Goal: Task Accomplishment & Management: Use online tool/utility

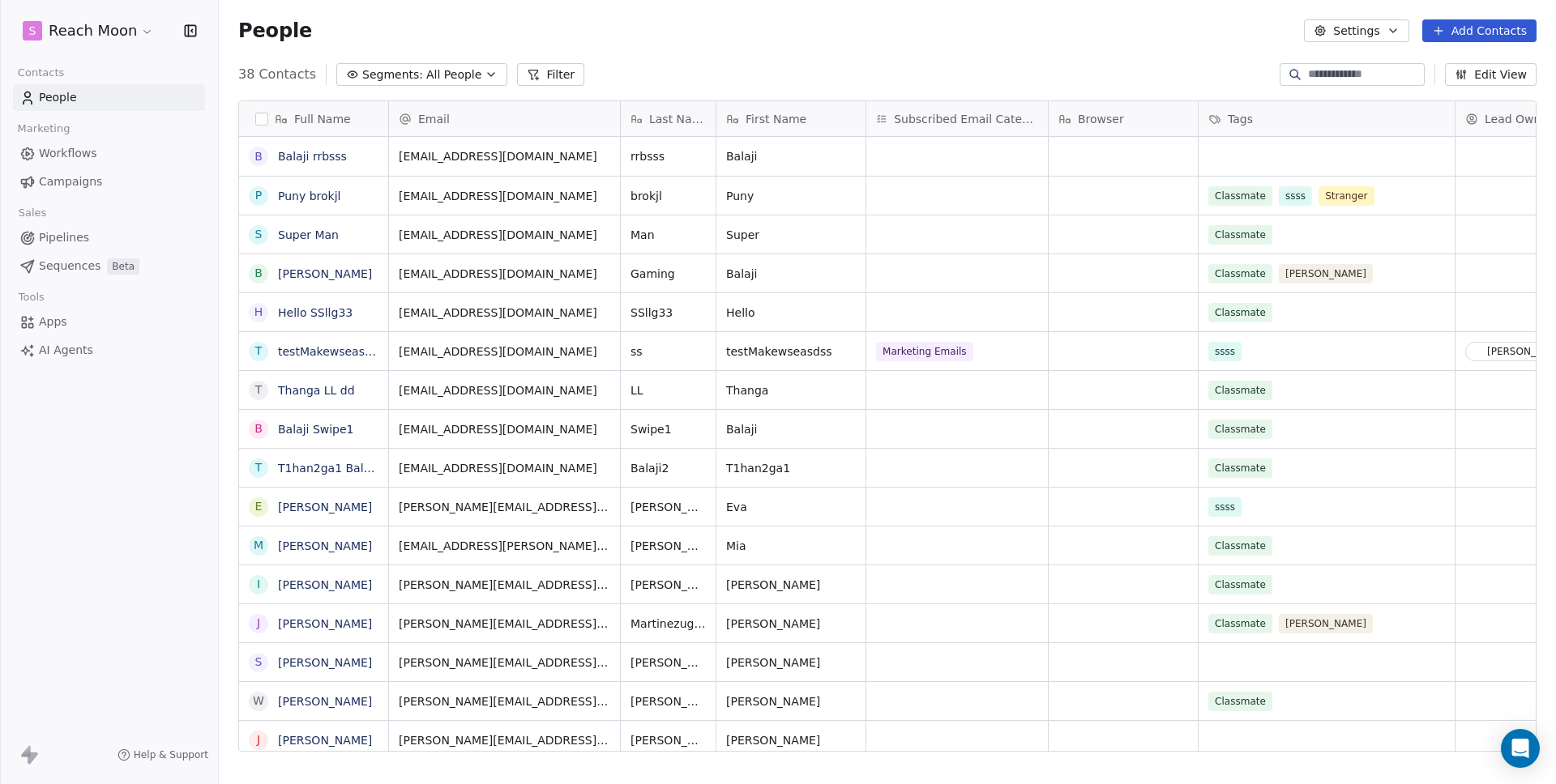
scroll to position [13, 13]
click at [704, 53] on div "People Settings Add Contacts" at bounding box center [886, 31] width 1337 height 61
click at [53, 262] on span "Sequences" at bounding box center [70, 266] width 61 height 17
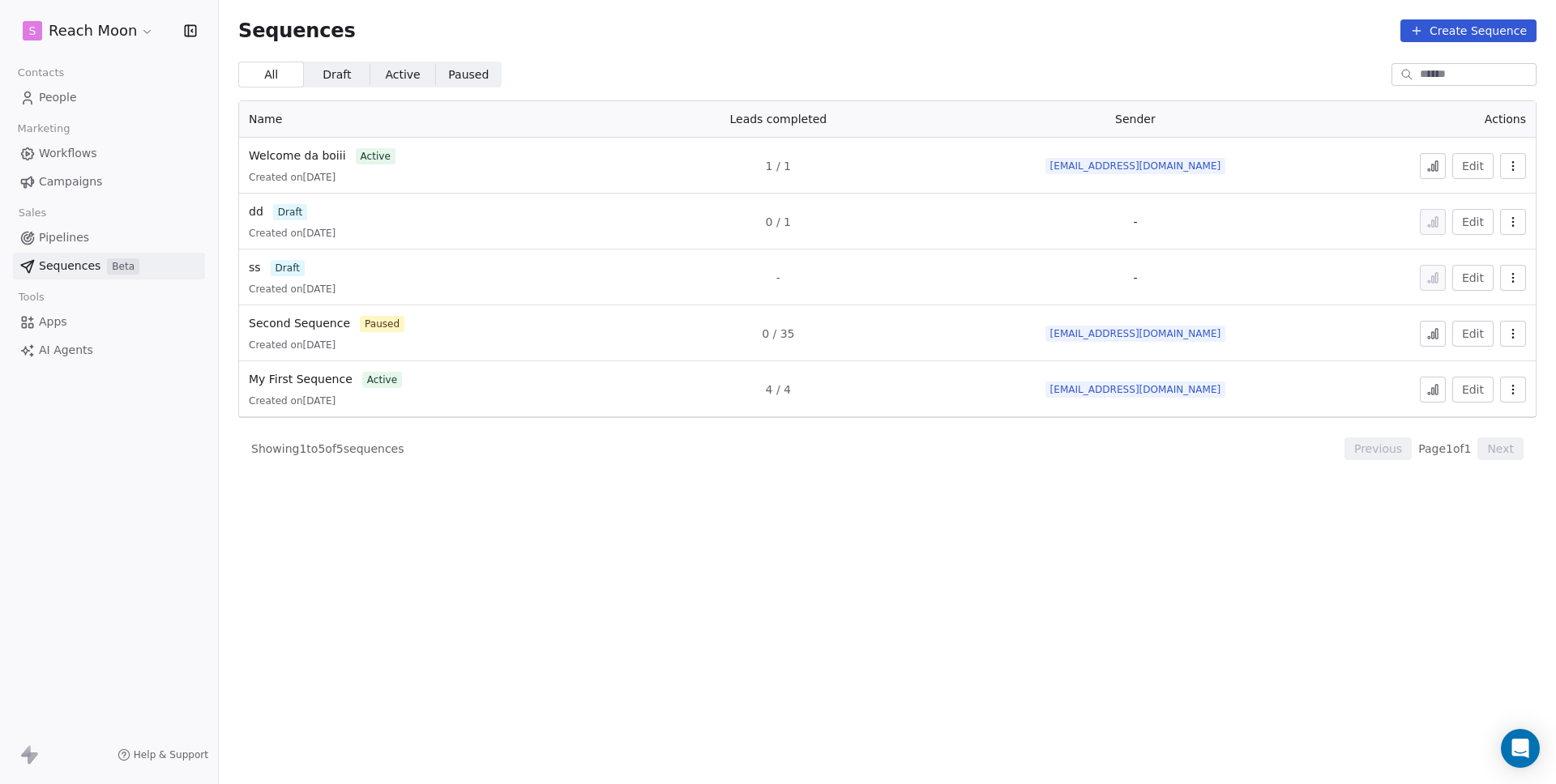
click at [1485, 30] on button "Create Sequence" at bounding box center [1468, 30] width 136 height 22
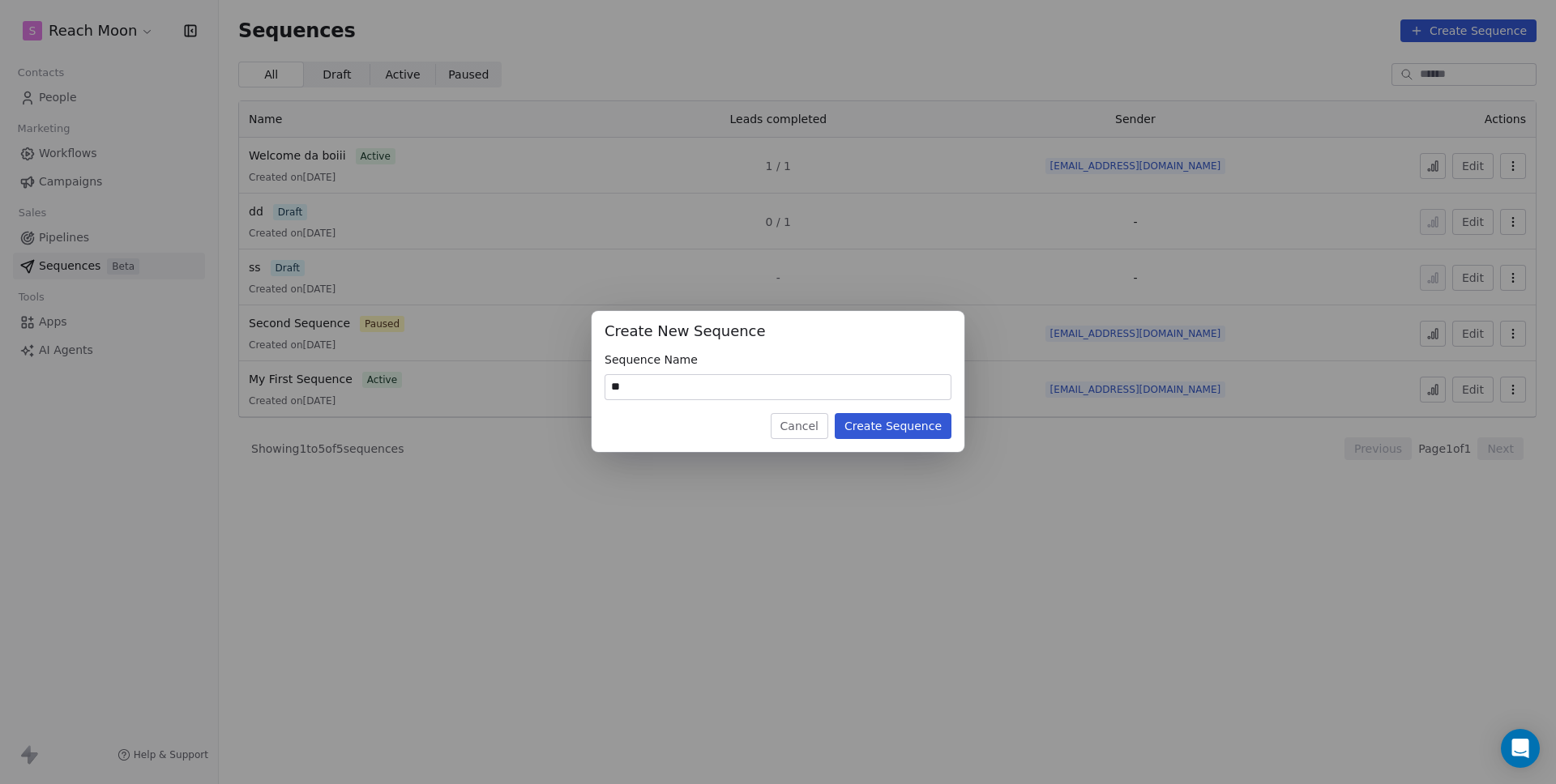
type input "**"
click at [880, 416] on button "Create Sequence" at bounding box center [893, 425] width 116 height 26
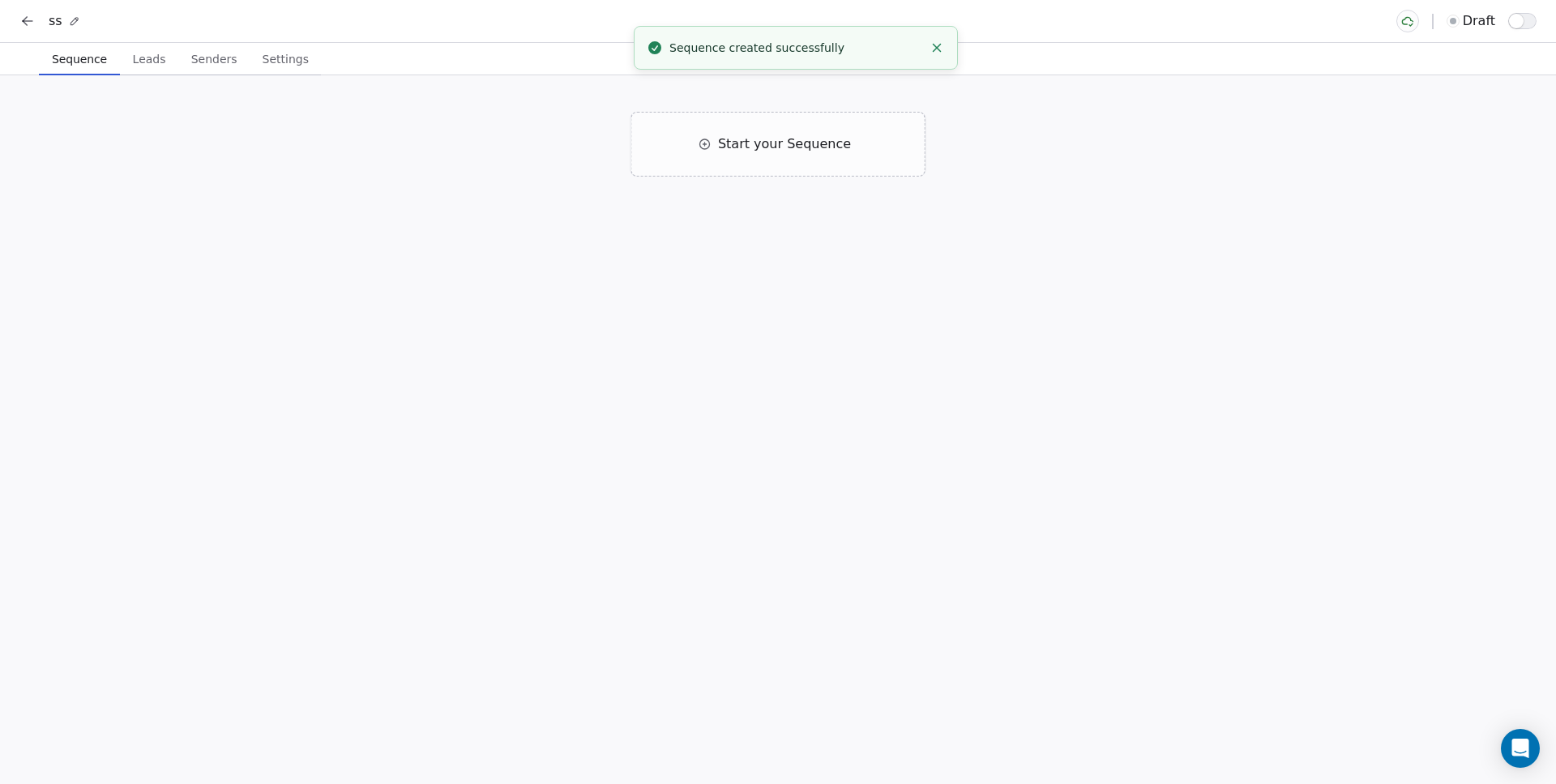
click at [157, 55] on span "Leads" at bounding box center [150, 59] width 47 height 22
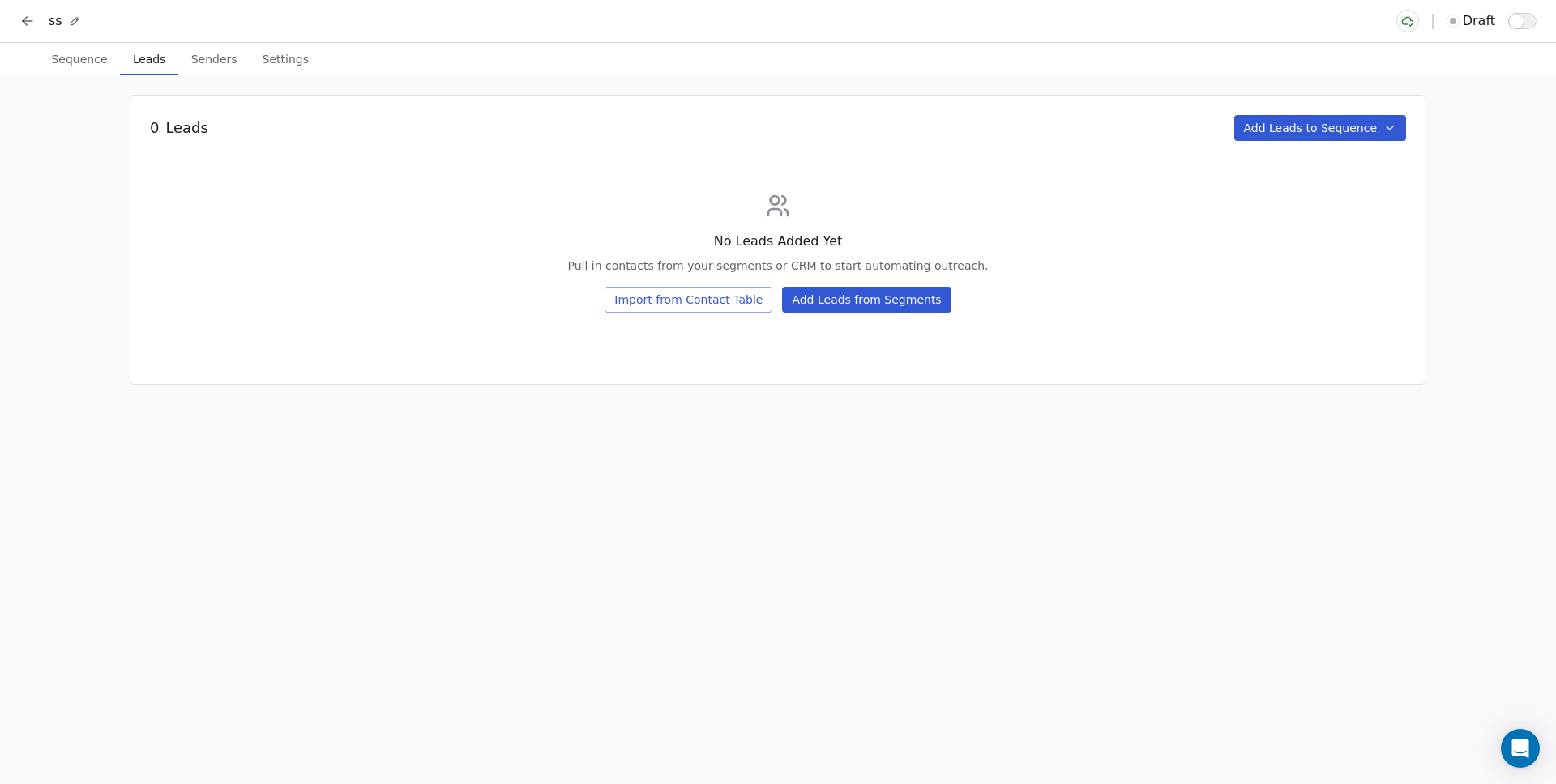
click at [744, 295] on button "Import from Contact Table" at bounding box center [689, 299] width 168 height 26
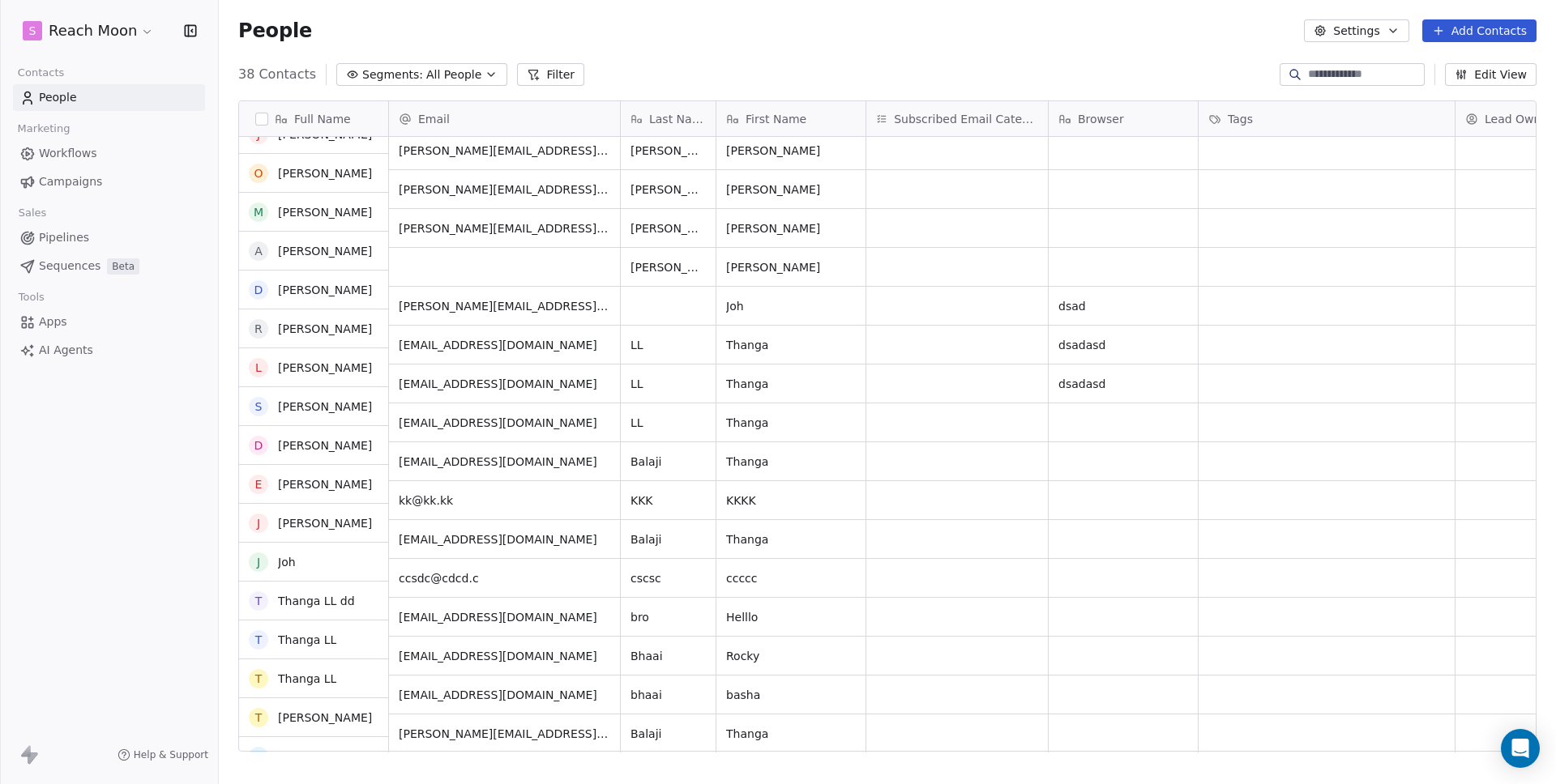
scroll to position [862, 0]
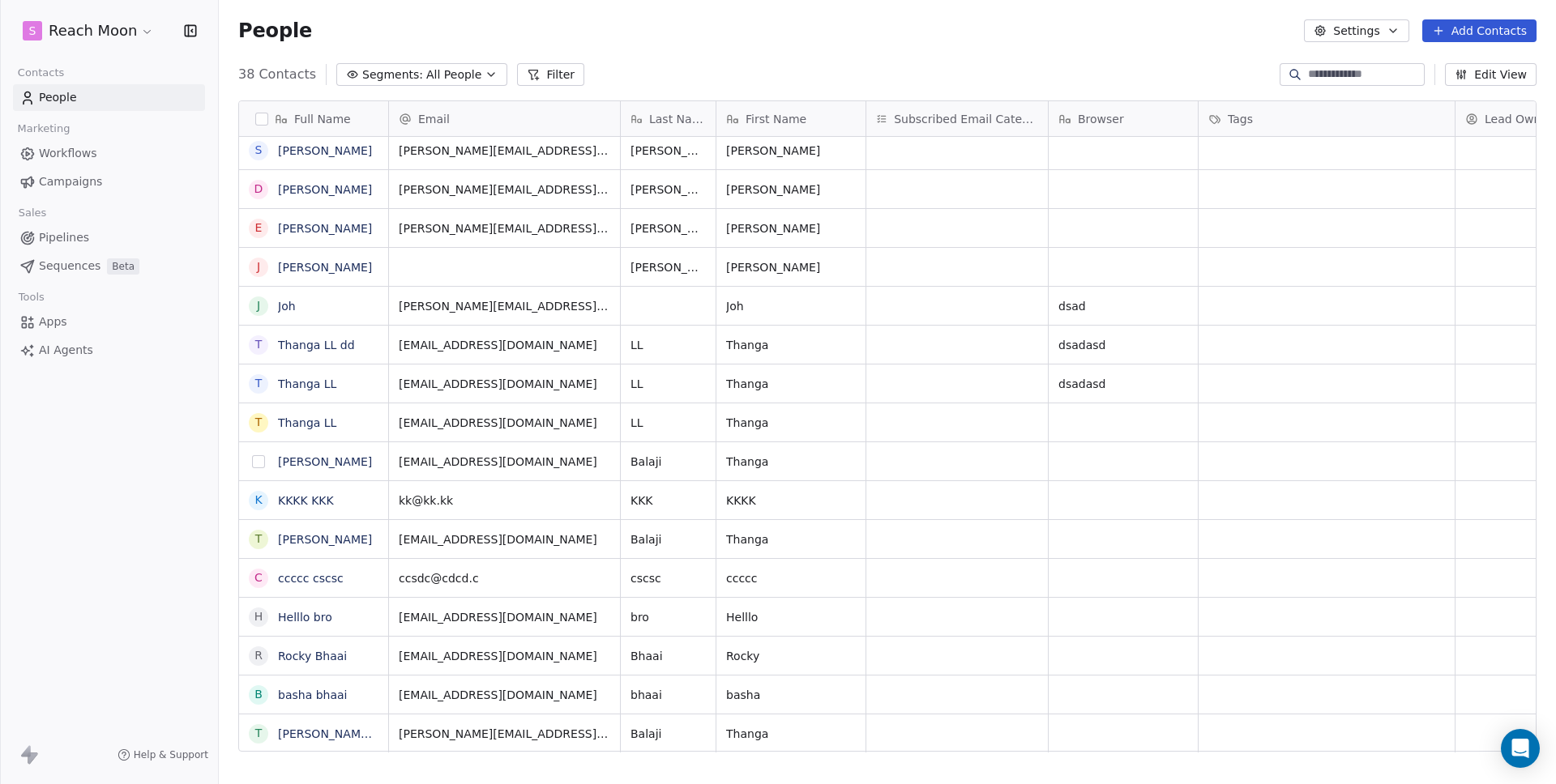
click at [255, 463] on button "grid" at bounding box center [258, 462] width 13 height 13
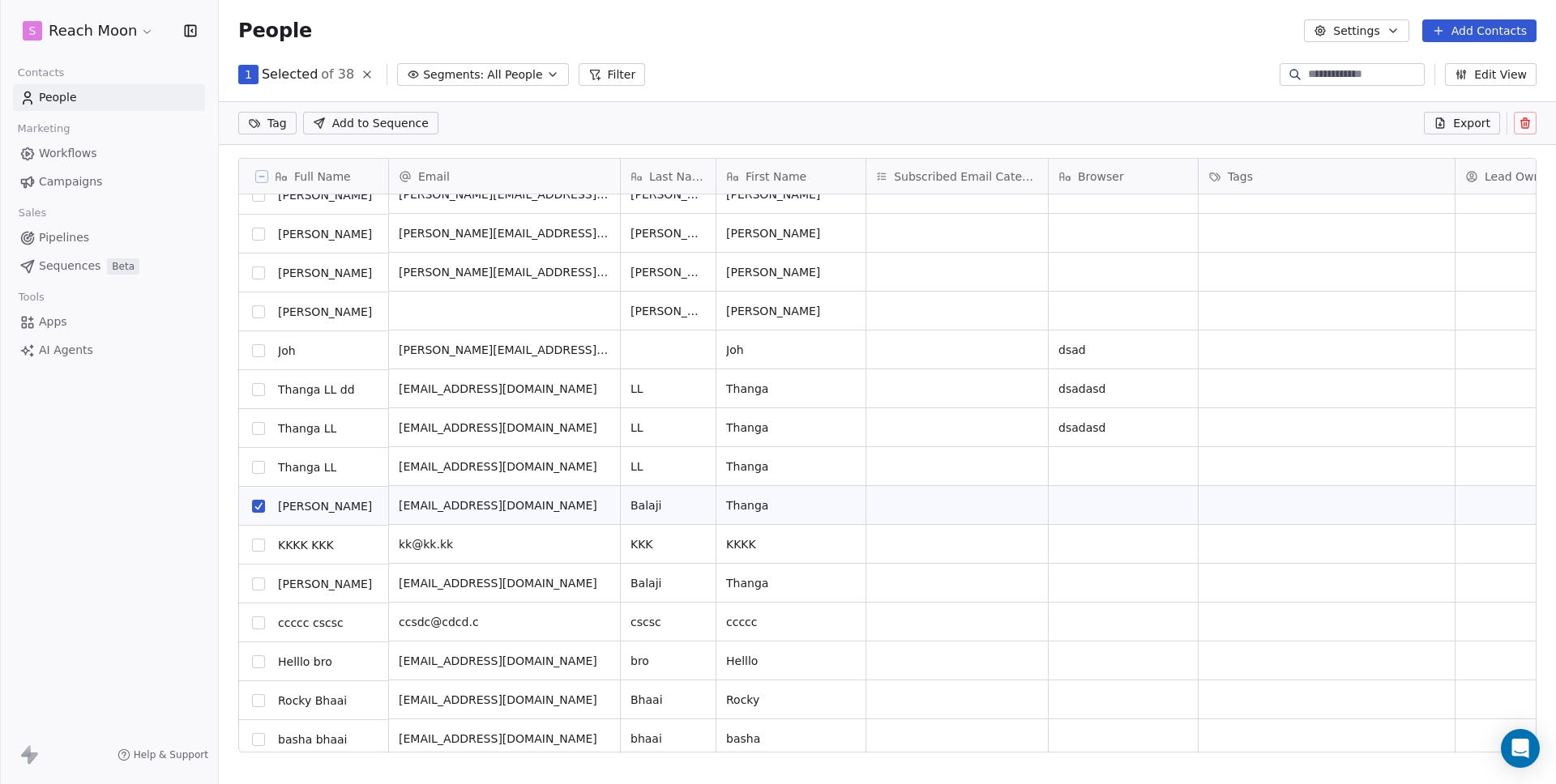
scroll to position [875, 0]
click at [255, 586] on button "grid" at bounding box center [258, 584] width 13 height 13
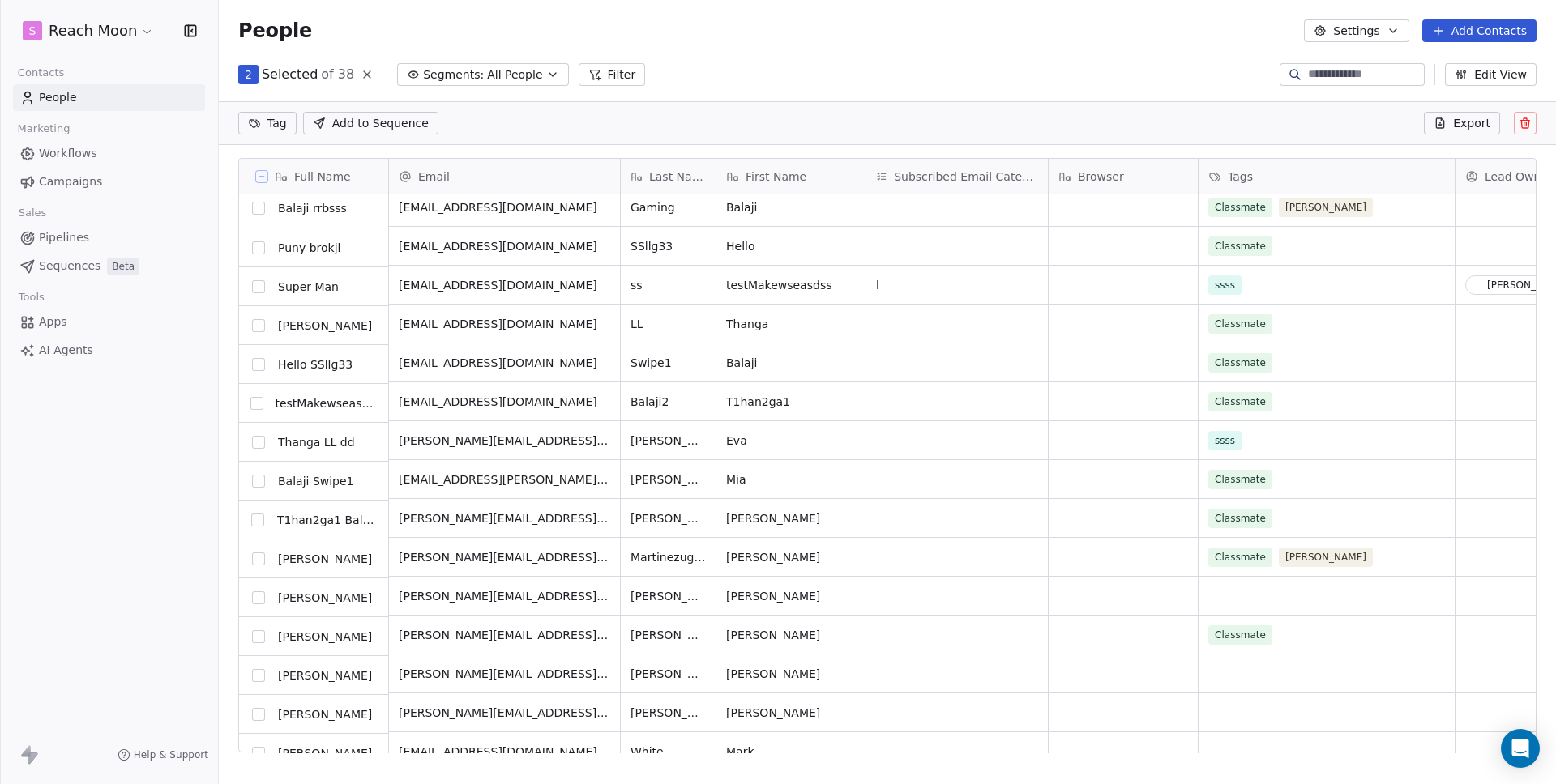
scroll to position [0, 0]
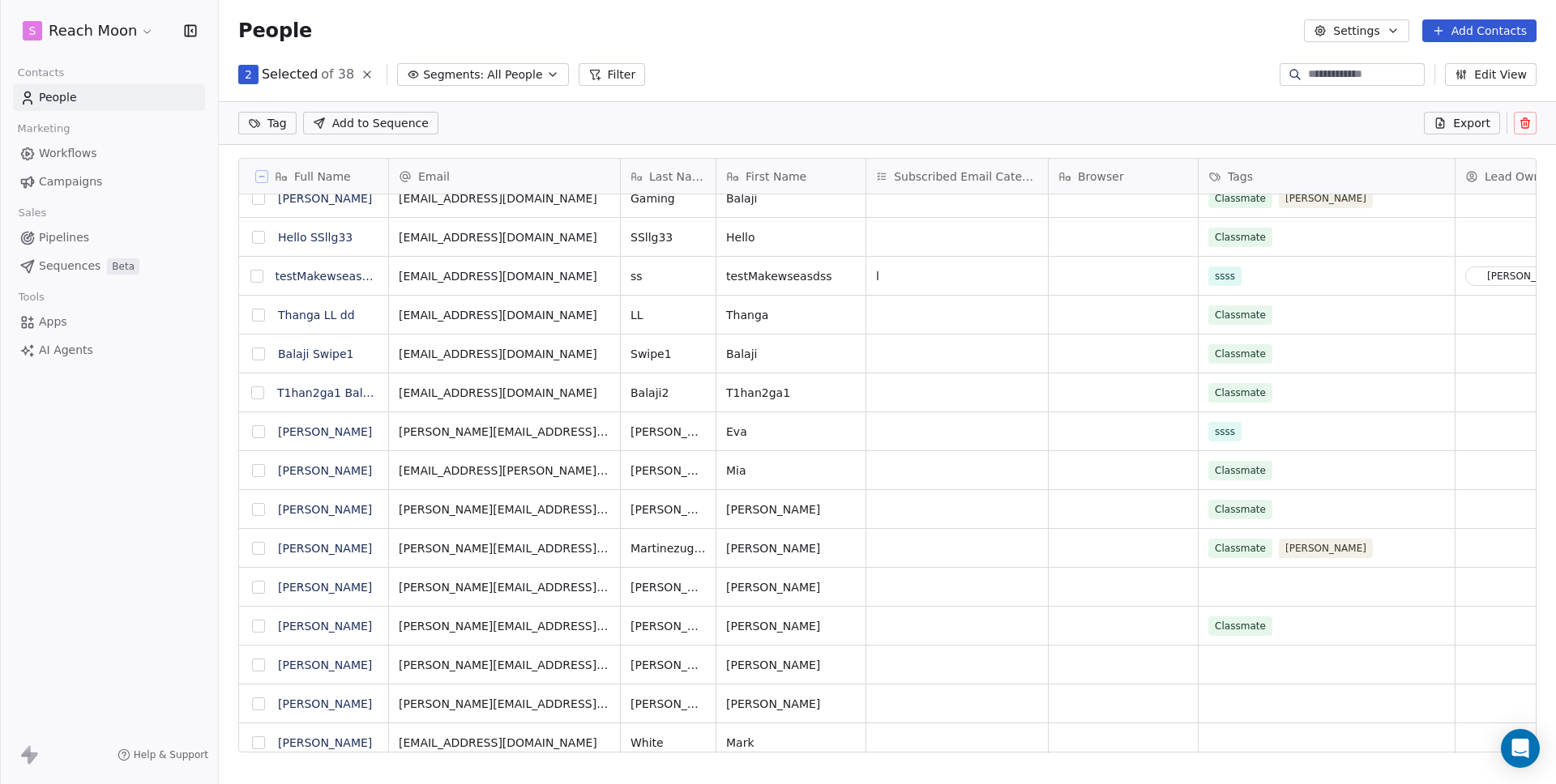
click at [256, 352] on button "grid" at bounding box center [258, 354] width 13 height 13
click at [382, 124] on span "Add to Sequence" at bounding box center [380, 124] width 96 height 17
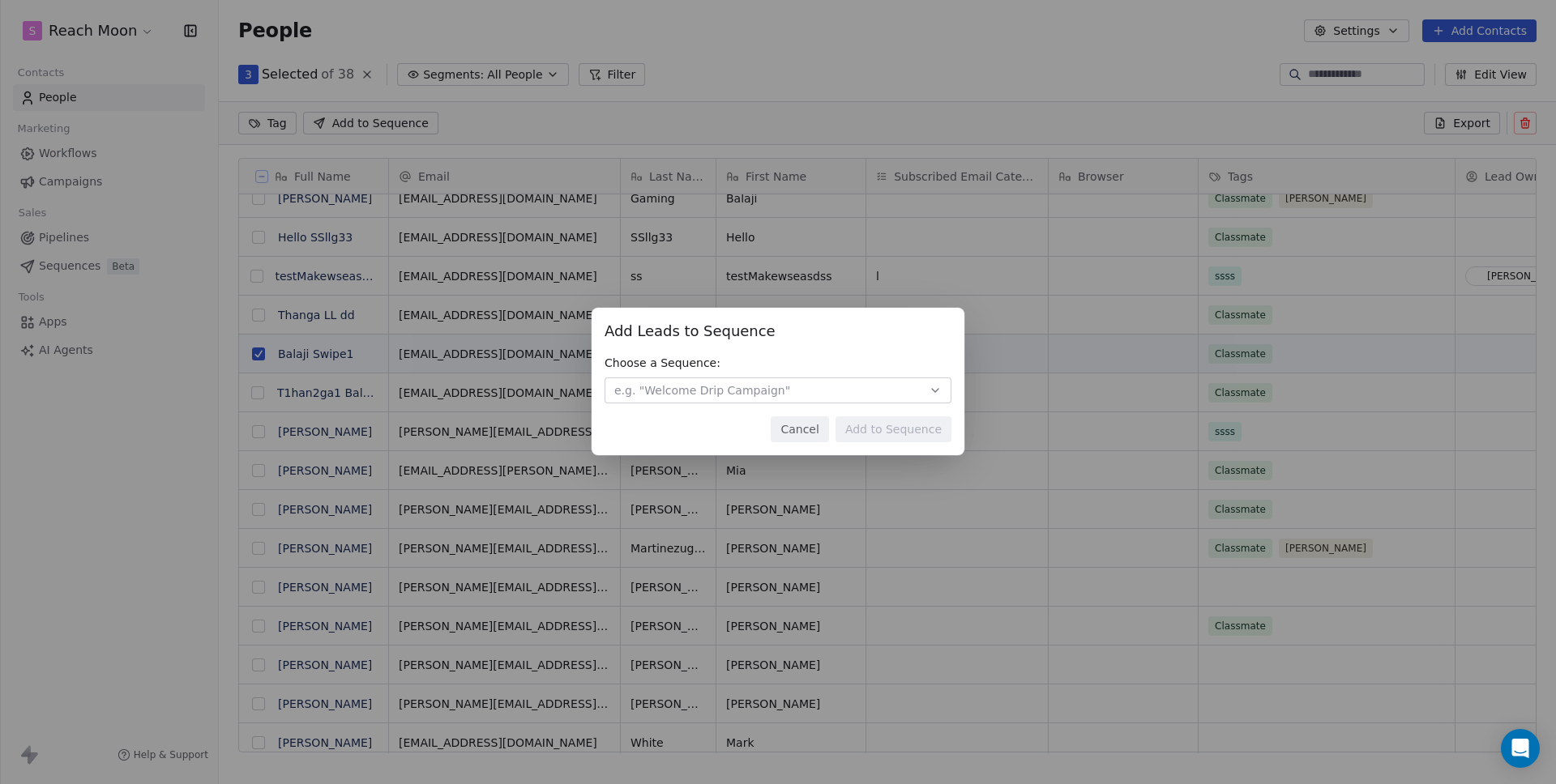
click at [779, 391] on button "e.g. "Welcome Drip Campaign"" at bounding box center [778, 390] width 346 height 26
click at [783, 353] on div "Add Leads to Sequence Add Leads to Sequence Choose a Sequence: e.g. "Welcome Dr…" at bounding box center [778, 391] width 1556 height 220
click at [745, 389] on span "e.g. "Welcome Drip Campaign"" at bounding box center [702, 390] width 176 height 17
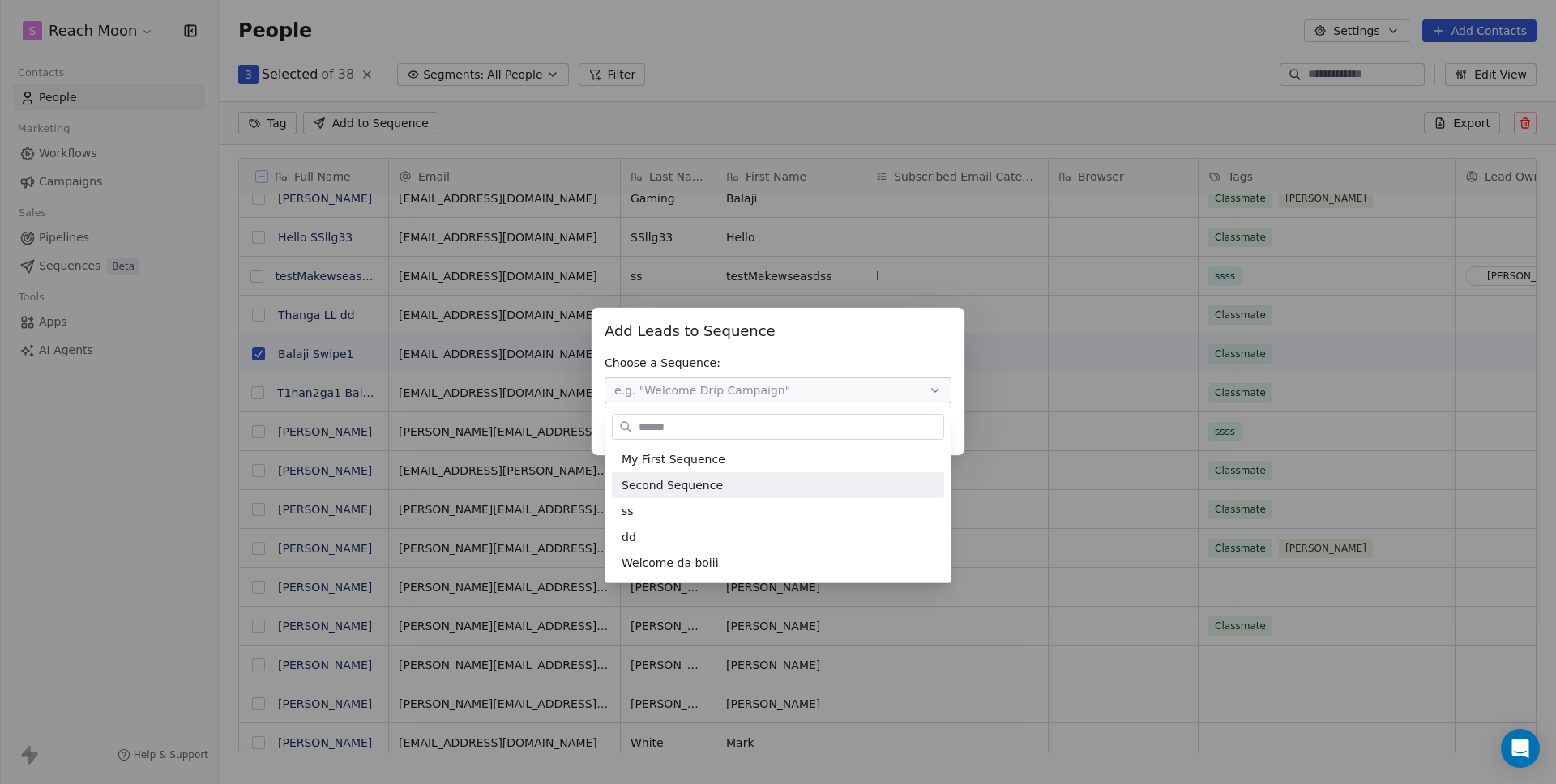
click at [740, 336] on div "Add Leads to Sequence Add Leads to Sequence Choose a Sequence: e.g. "Welcome Dr…" at bounding box center [778, 391] width 1556 height 220
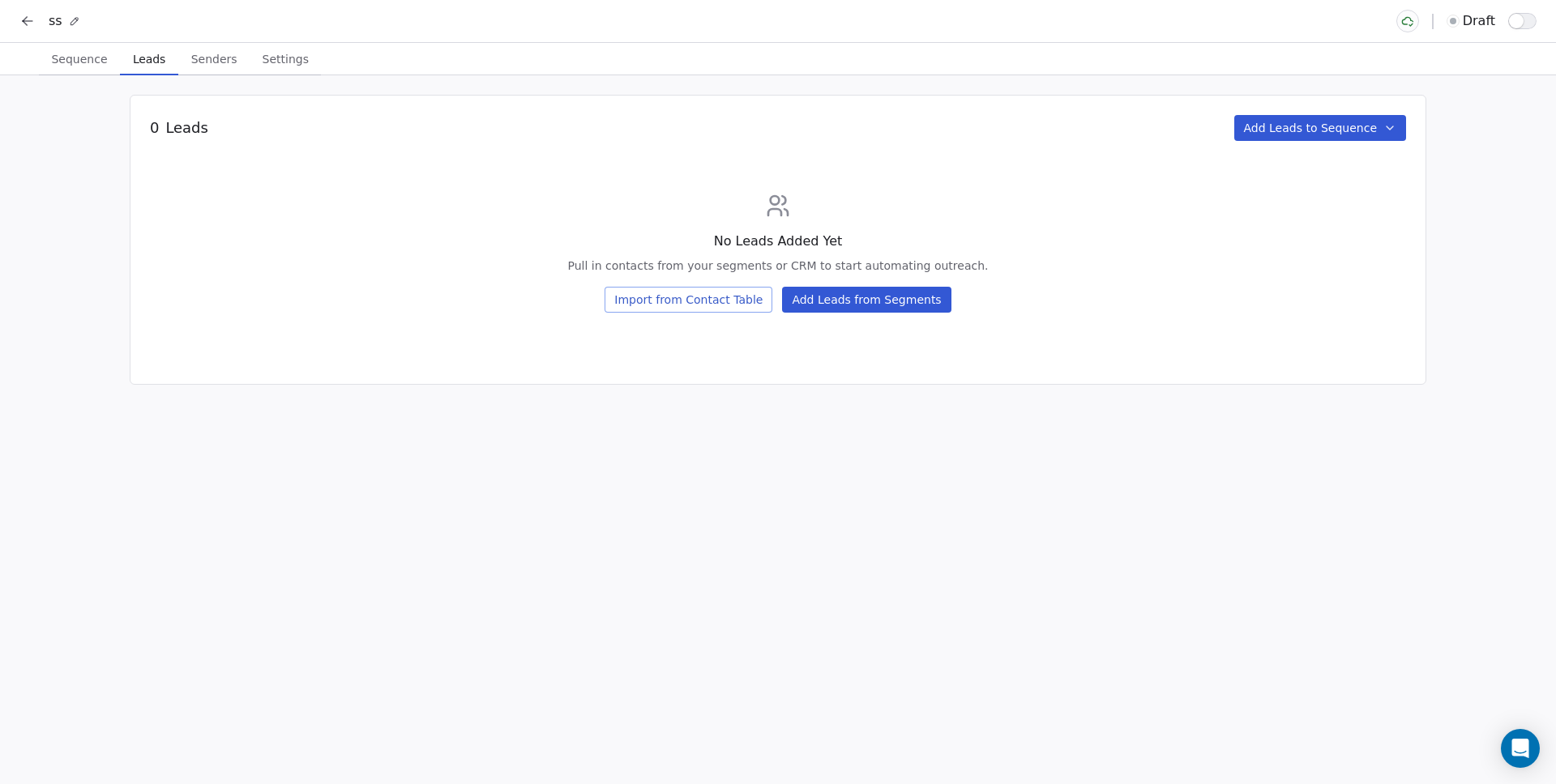
click at [79, 22] on icon at bounding box center [75, 22] width 12 height 12
click at [518, 250] on div "No Leads Added Yet Pull in contacts from your segments or CRM to start automati…" at bounding box center [778, 252] width 1256 height 120
click at [705, 306] on button "Import from Contact Table" at bounding box center [689, 299] width 168 height 26
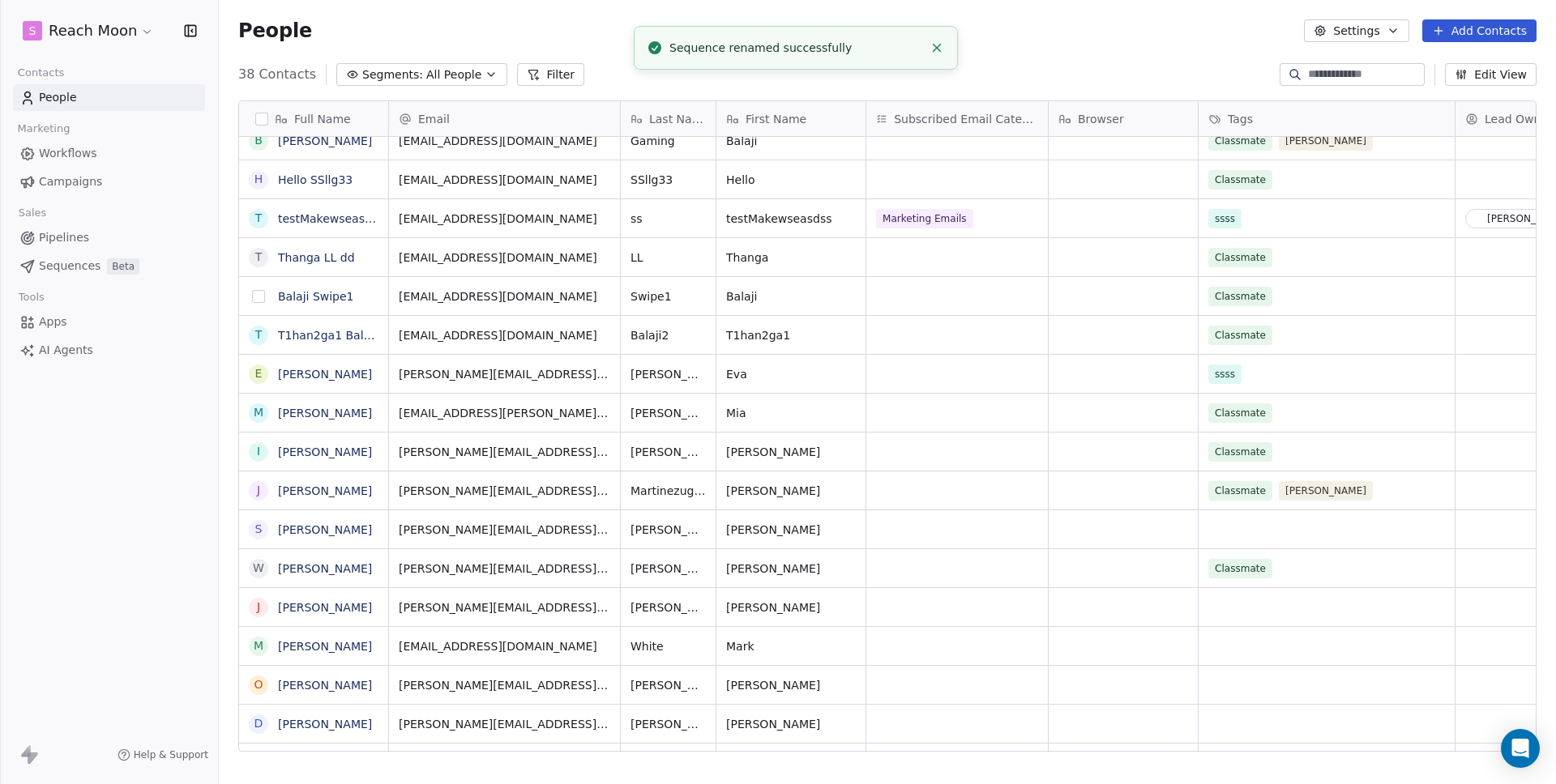
click at [255, 296] on button "grid" at bounding box center [258, 296] width 13 height 13
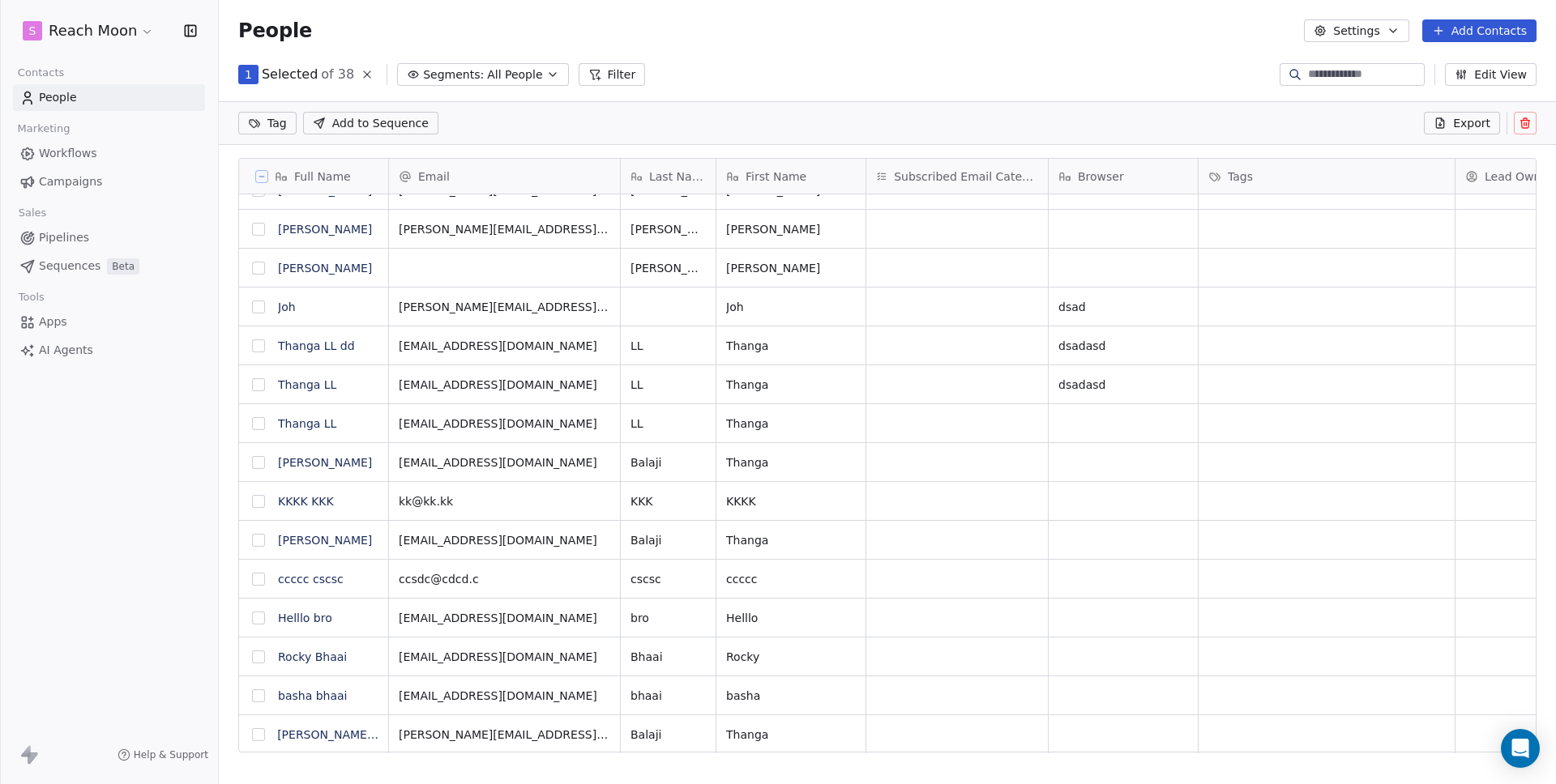
click at [256, 538] on button "grid" at bounding box center [258, 541] width 13 height 13
click at [261, 460] on button "grid" at bounding box center [258, 463] width 13 height 13
click at [368, 122] on span "Add to Sequence" at bounding box center [380, 124] width 96 height 17
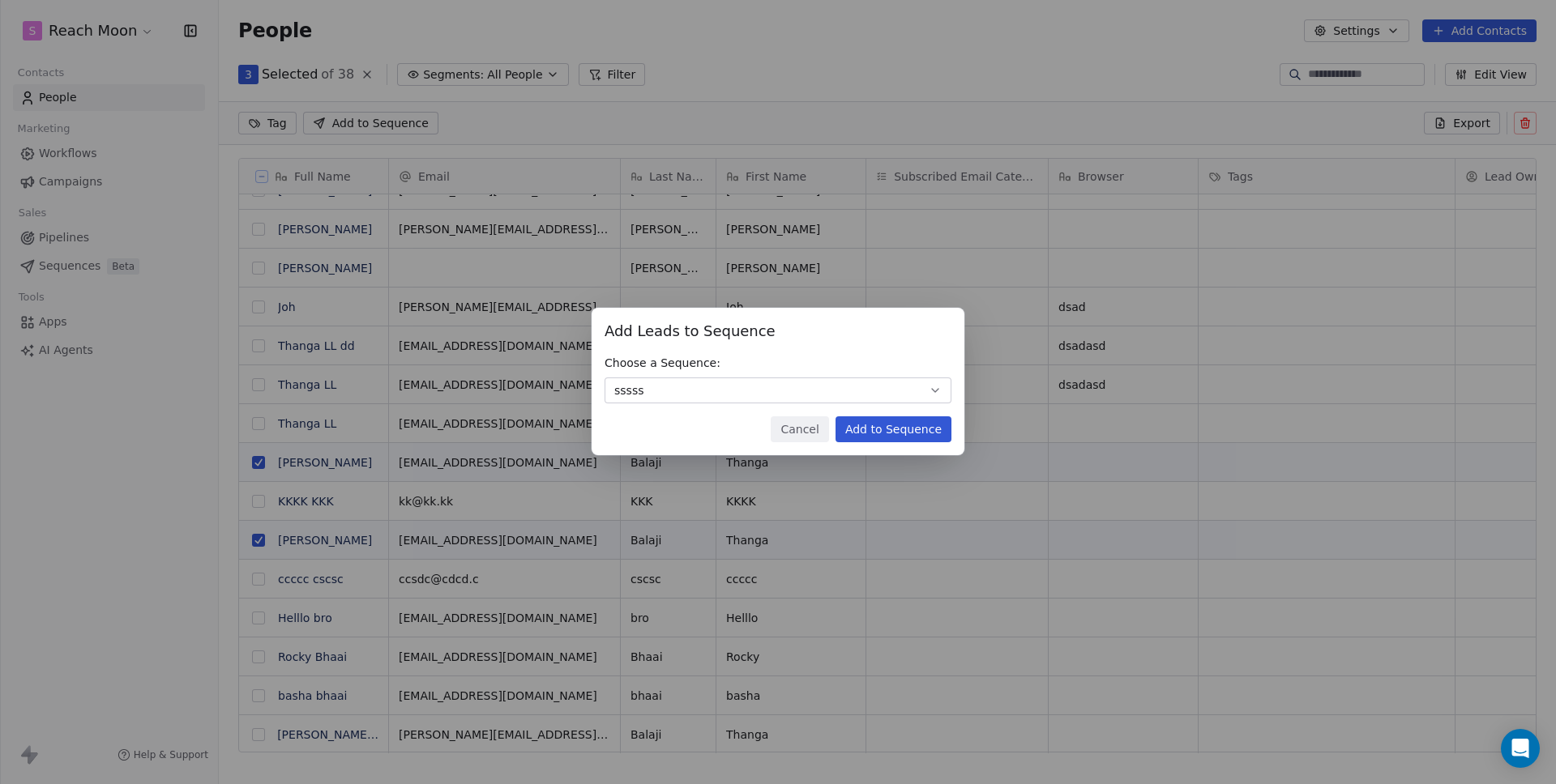
click at [880, 425] on button "Add to Sequence" at bounding box center [893, 429] width 115 height 26
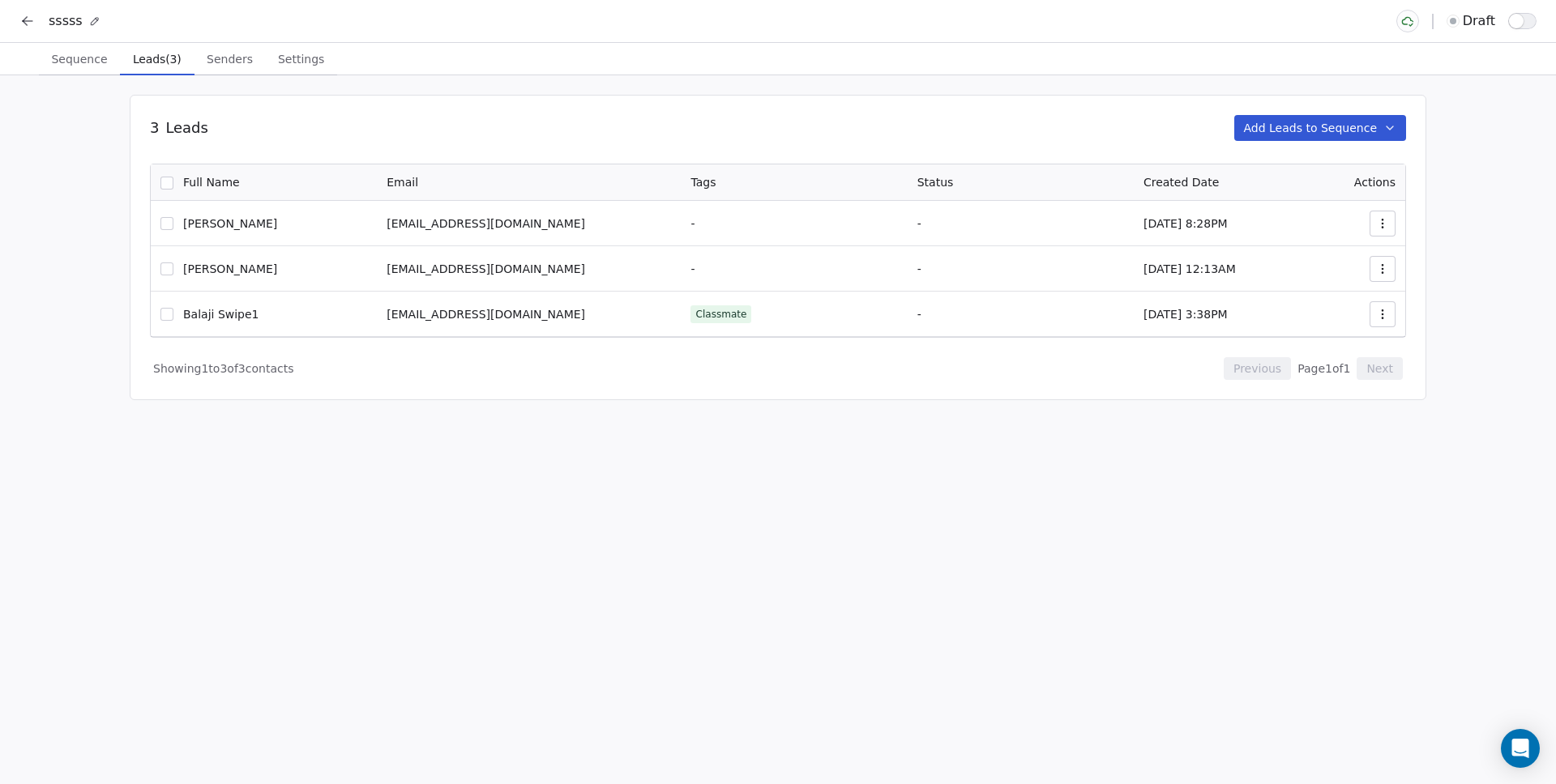
click at [722, 87] on div "3 Leads Add Leads to Sequence 0 Selected of 3 Remove from Sequence Full Name Em…" at bounding box center [778, 429] width 1556 height 708
click at [67, 62] on span "Sequence" at bounding box center [79, 59] width 69 height 22
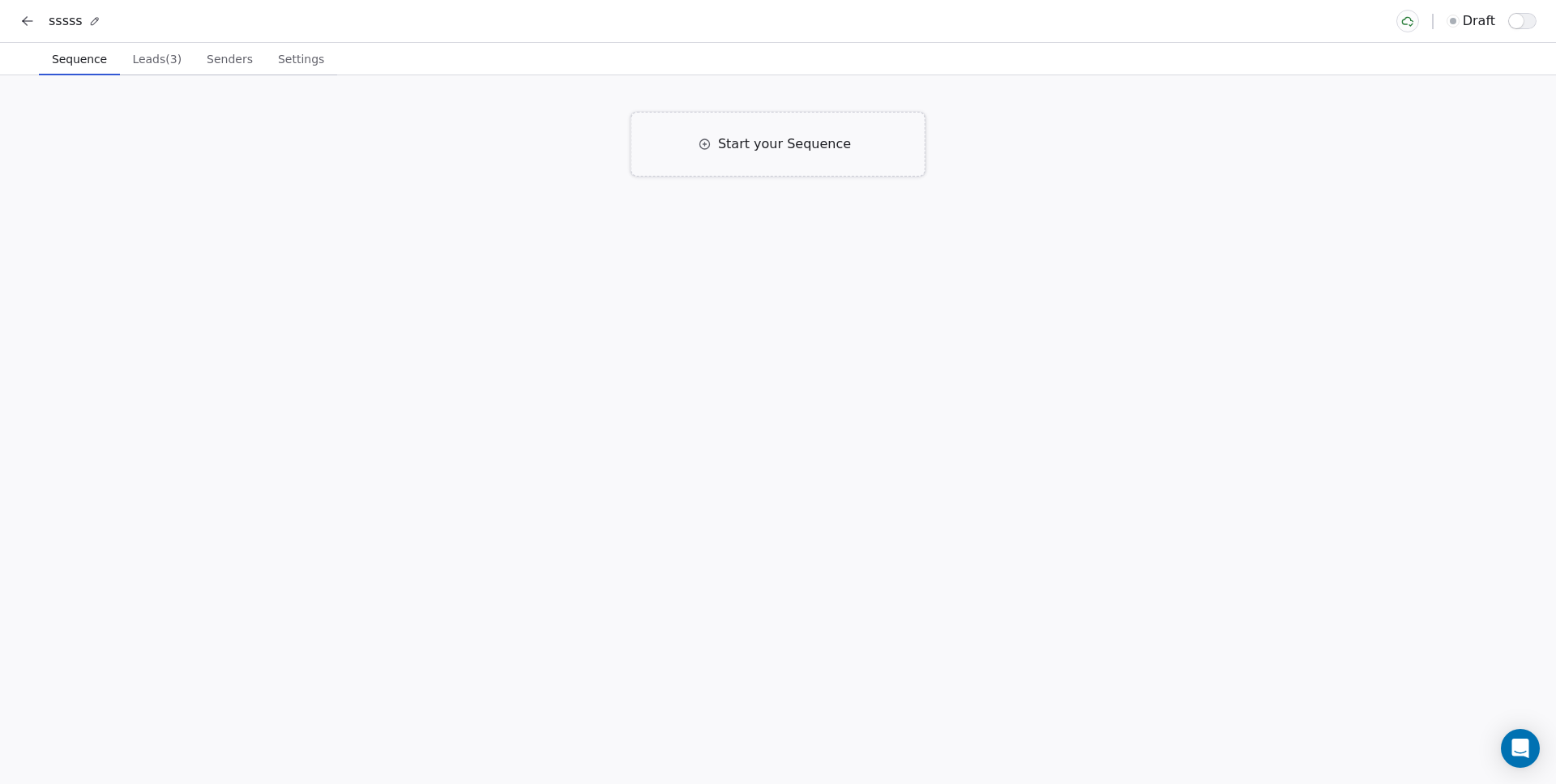
click at [816, 143] on span "Start your Sequence" at bounding box center [784, 144] width 133 height 19
click at [670, 267] on div "Click to Setup" at bounding box center [635, 261] width 142 height 17
click at [665, 267] on div "Click to Setup" at bounding box center [635, 260] width 142 height 17
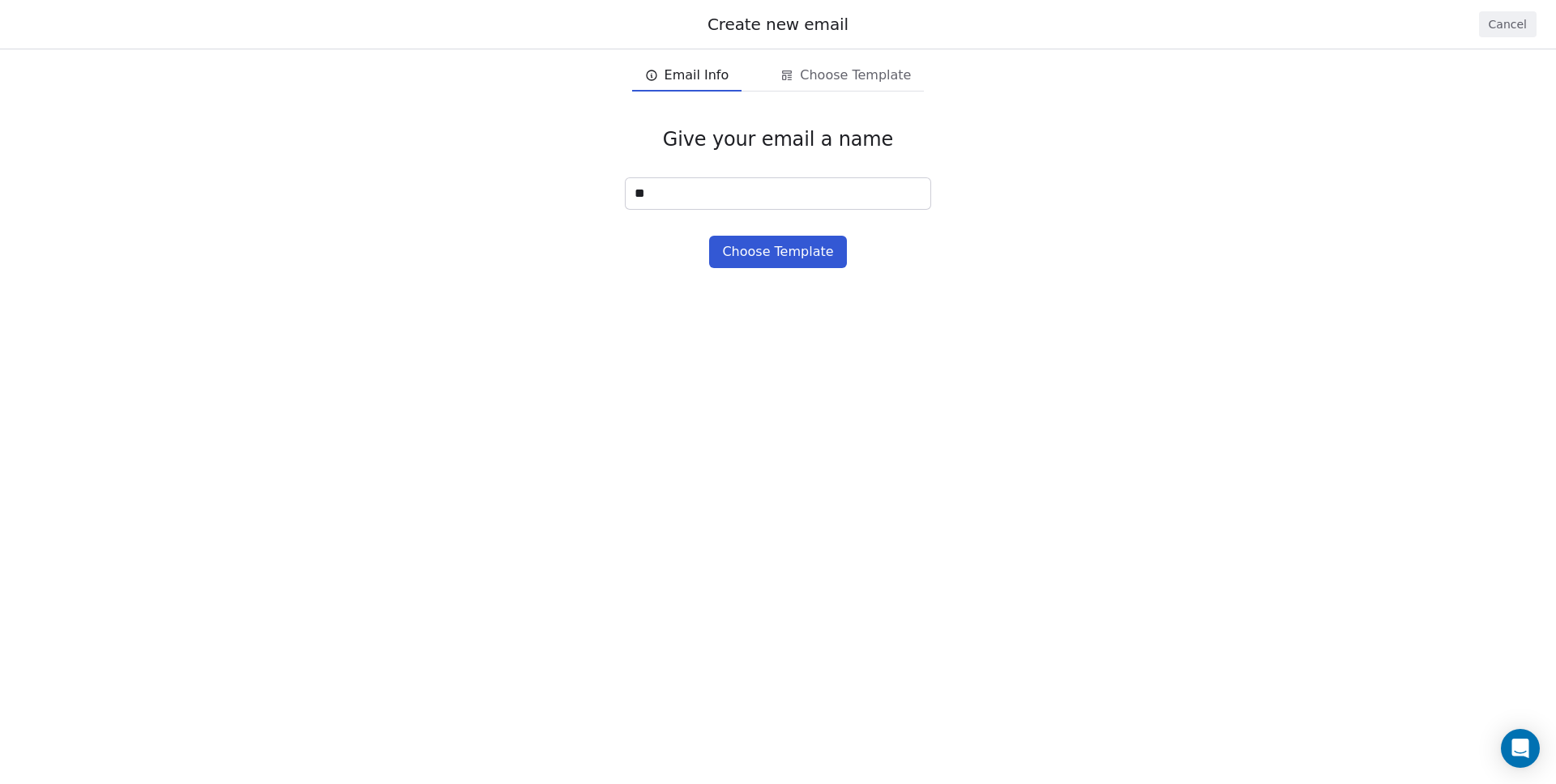
type input "**"
click at [753, 248] on button "Choose Template" at bounding box center [777, 252] width 137 height 32
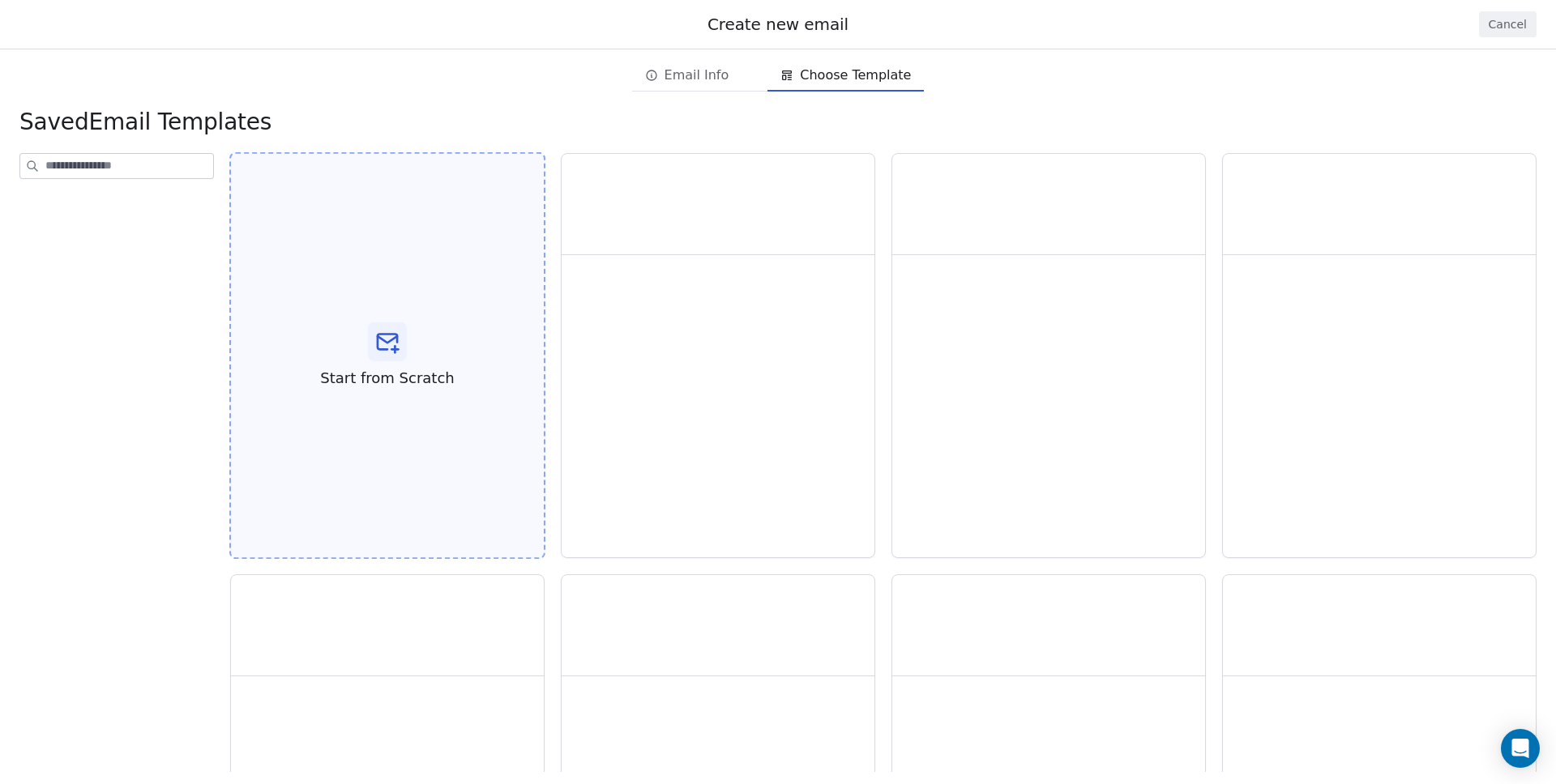
click at [434, 345] on div "Start from Scratch" at bounding box center [387, 355] width 316 height 408
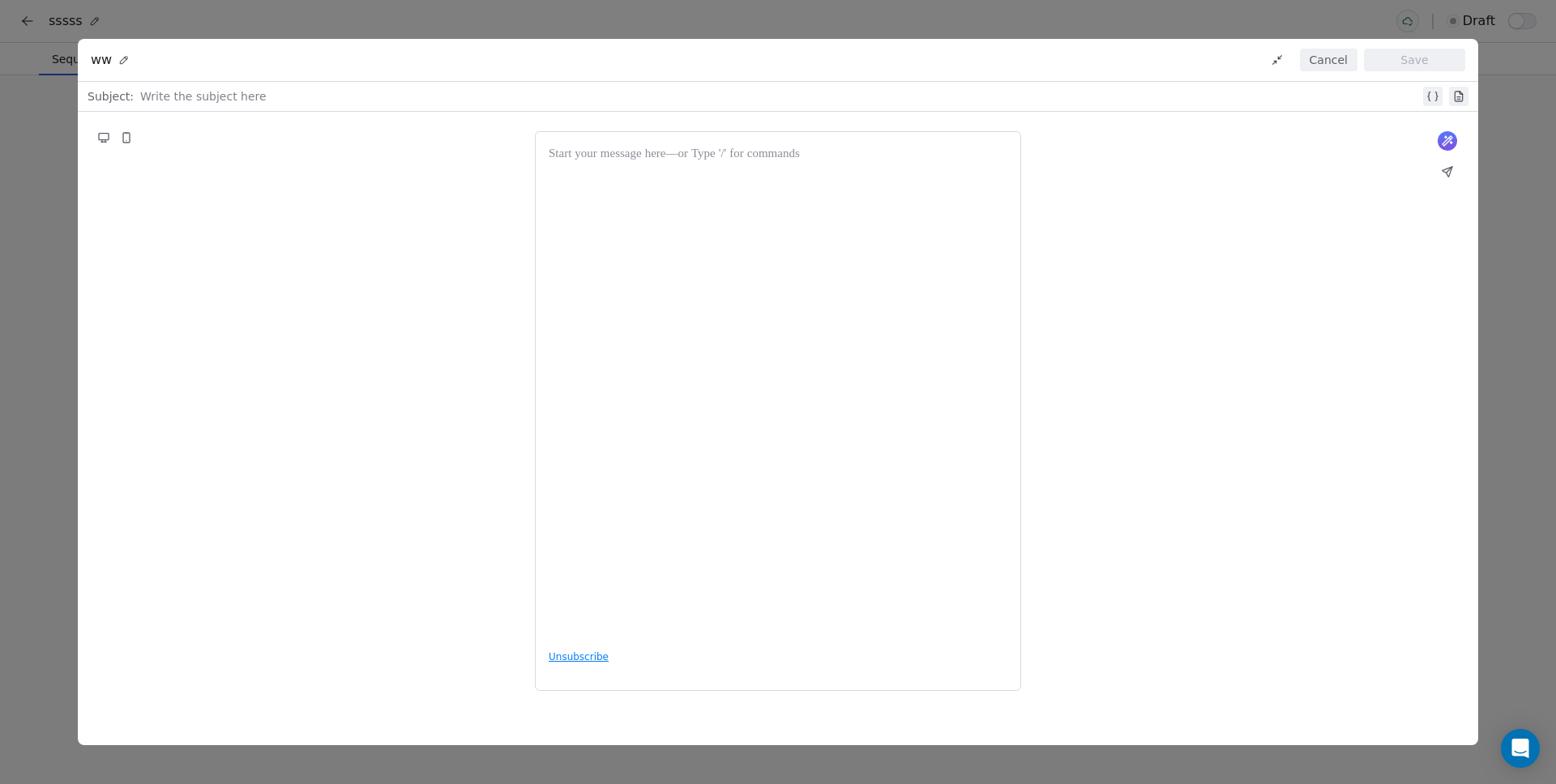
click at [361, 342] on div "What would you like to create email about? or Unsubscribe" at bounding box center [778, 411] width 1400 height 598
click at [464, 96] on div at bounding box center [780, 96] width 1279 height 19
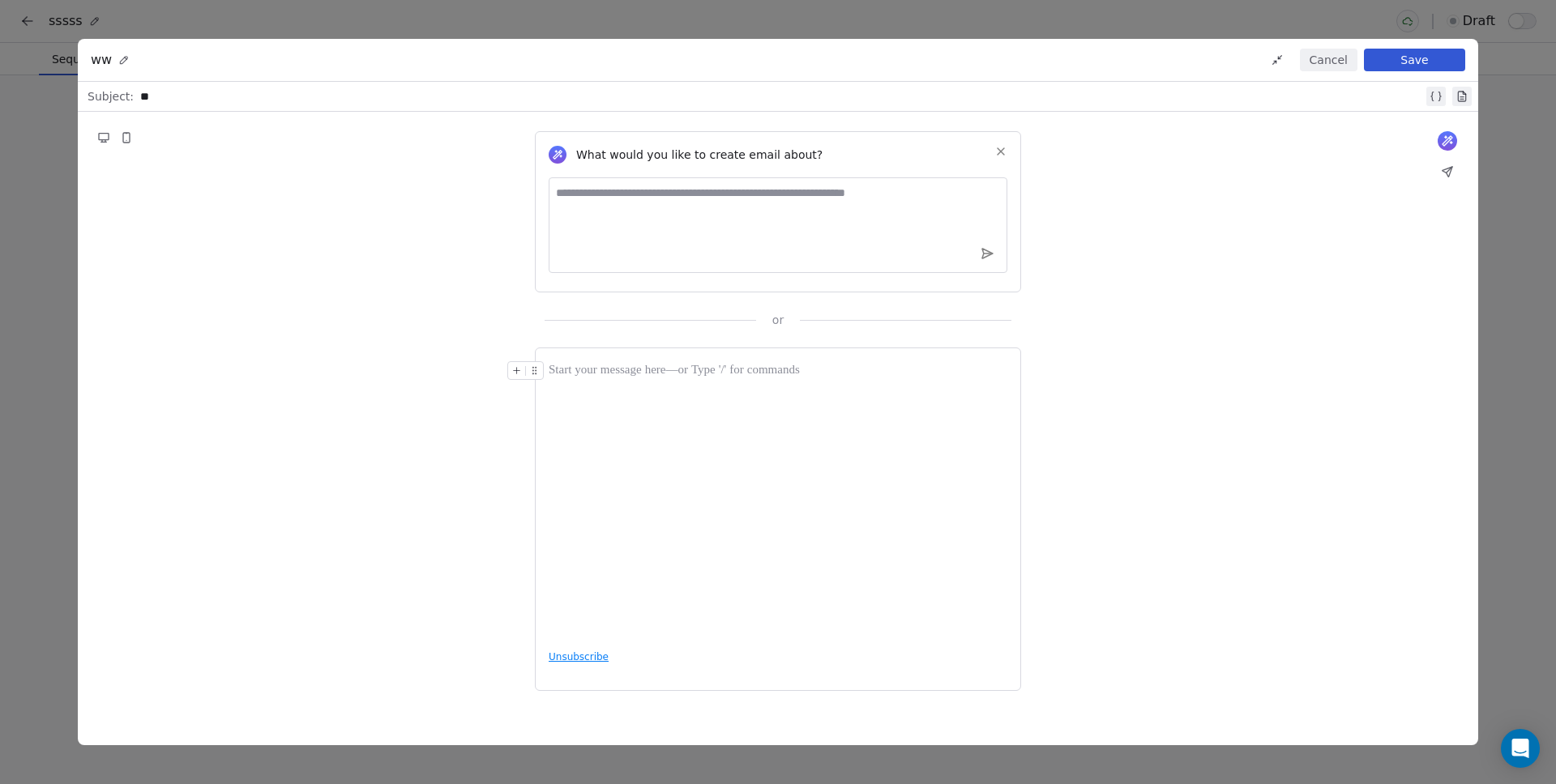
click at [681, 444] on div at bounding box center [778, 498] width 459 height 275
click at [1389, 59] on button "Save" at bounding box center [1415, 60] width 101 height 22
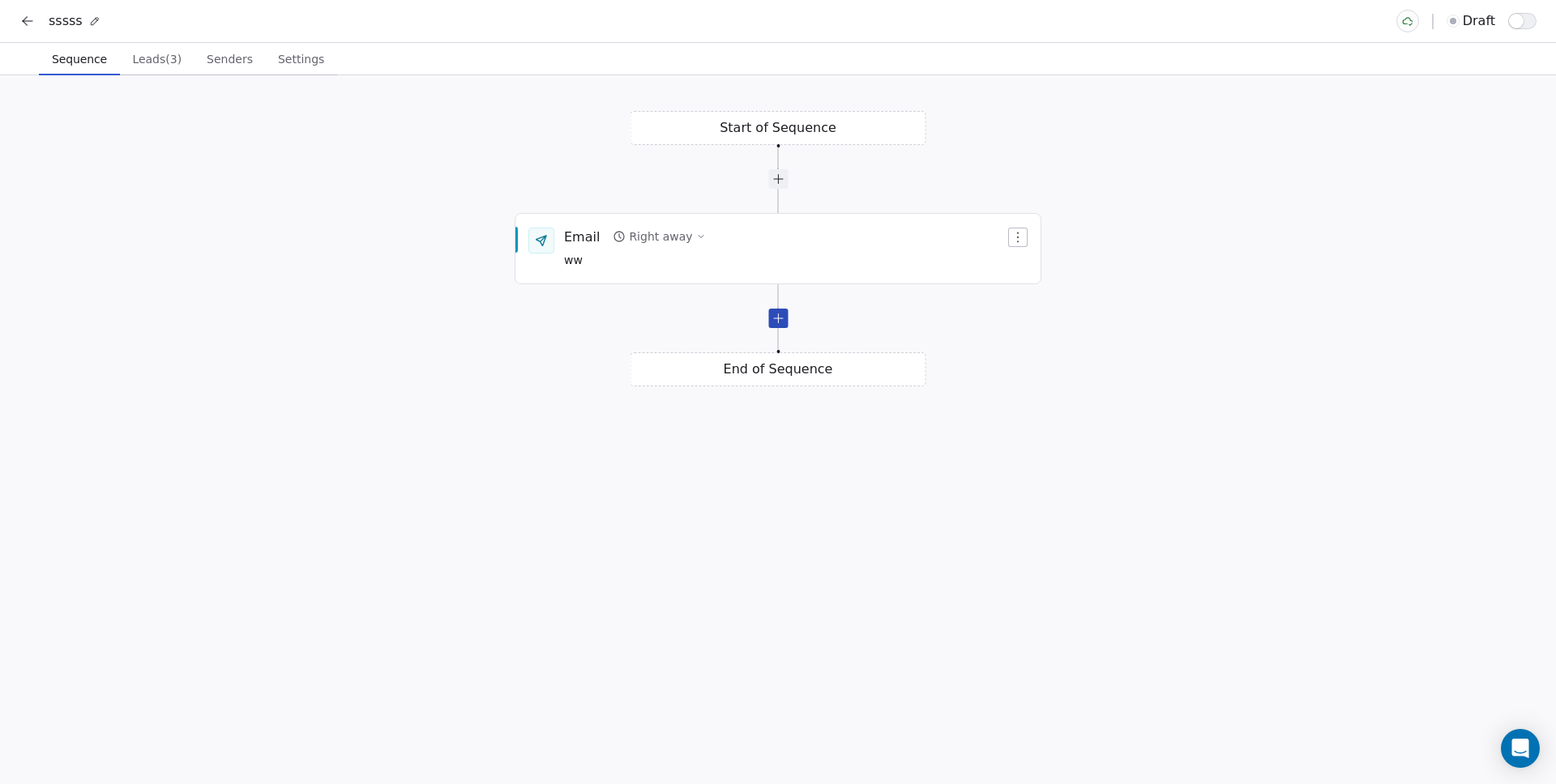
click at [777, 326] on div at bounding box center [778, 318] width 19 height 19
click at [673, 414] on div "Email Wait for 1 day Click to Setup" at bounding box center [778, 389] width 525 height 68
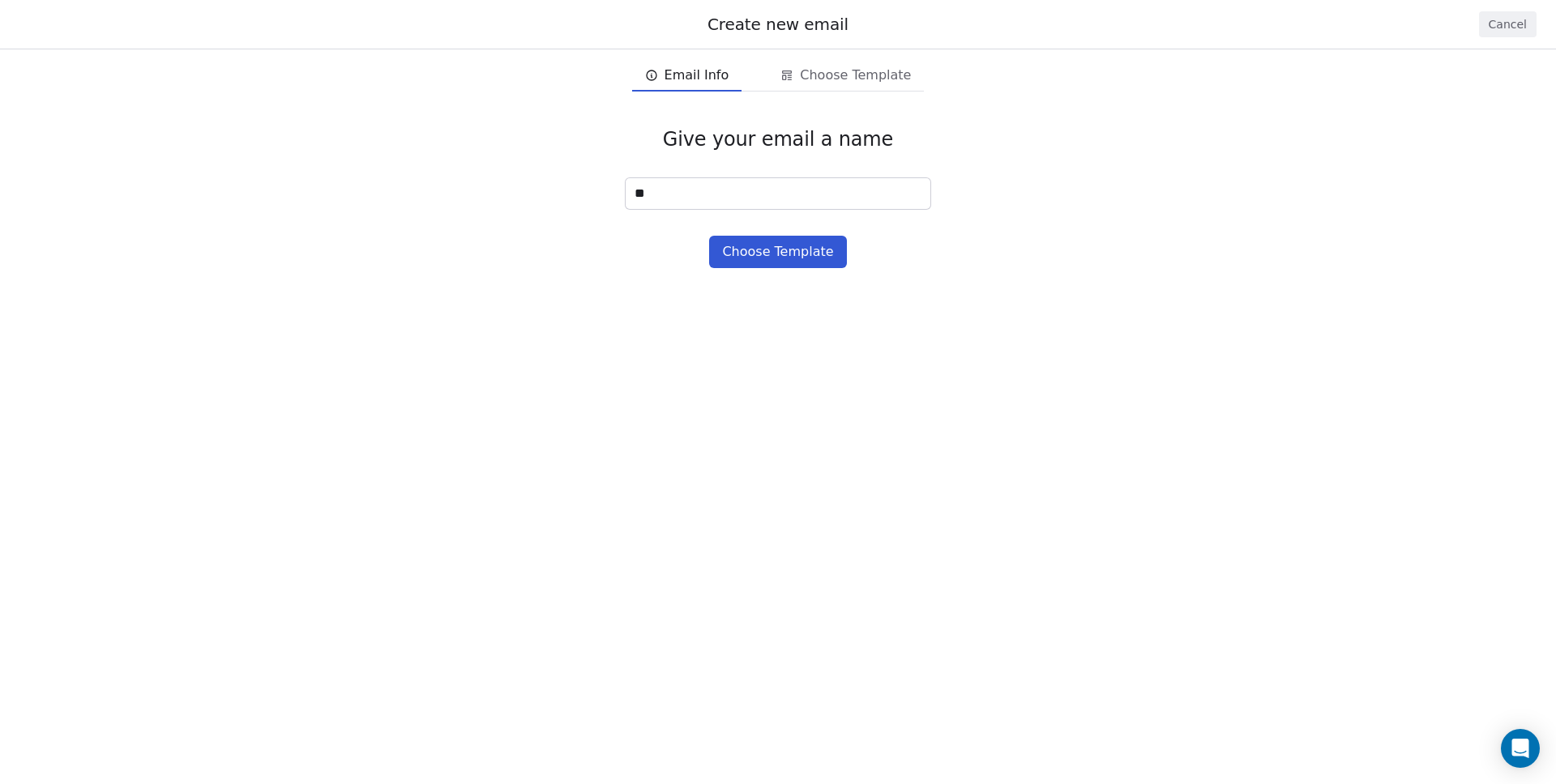
type input "**"
click at [771, 265] on button "Choose Template" at bounding box center [777, 252] width 137 height 32
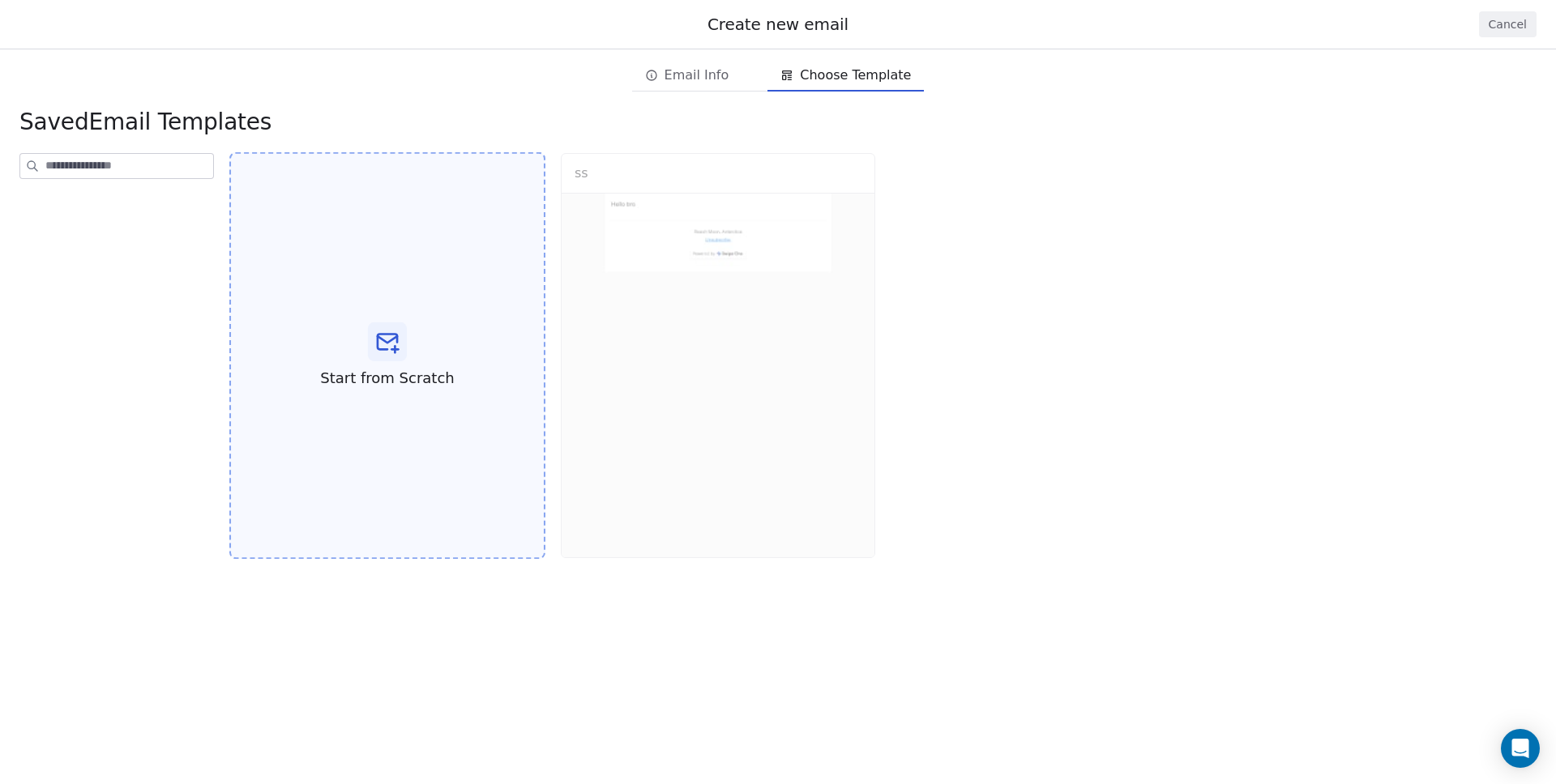
click at [462, 316] on div "Start from Scratch" at bounding box center [387, 355] width 316 height 408
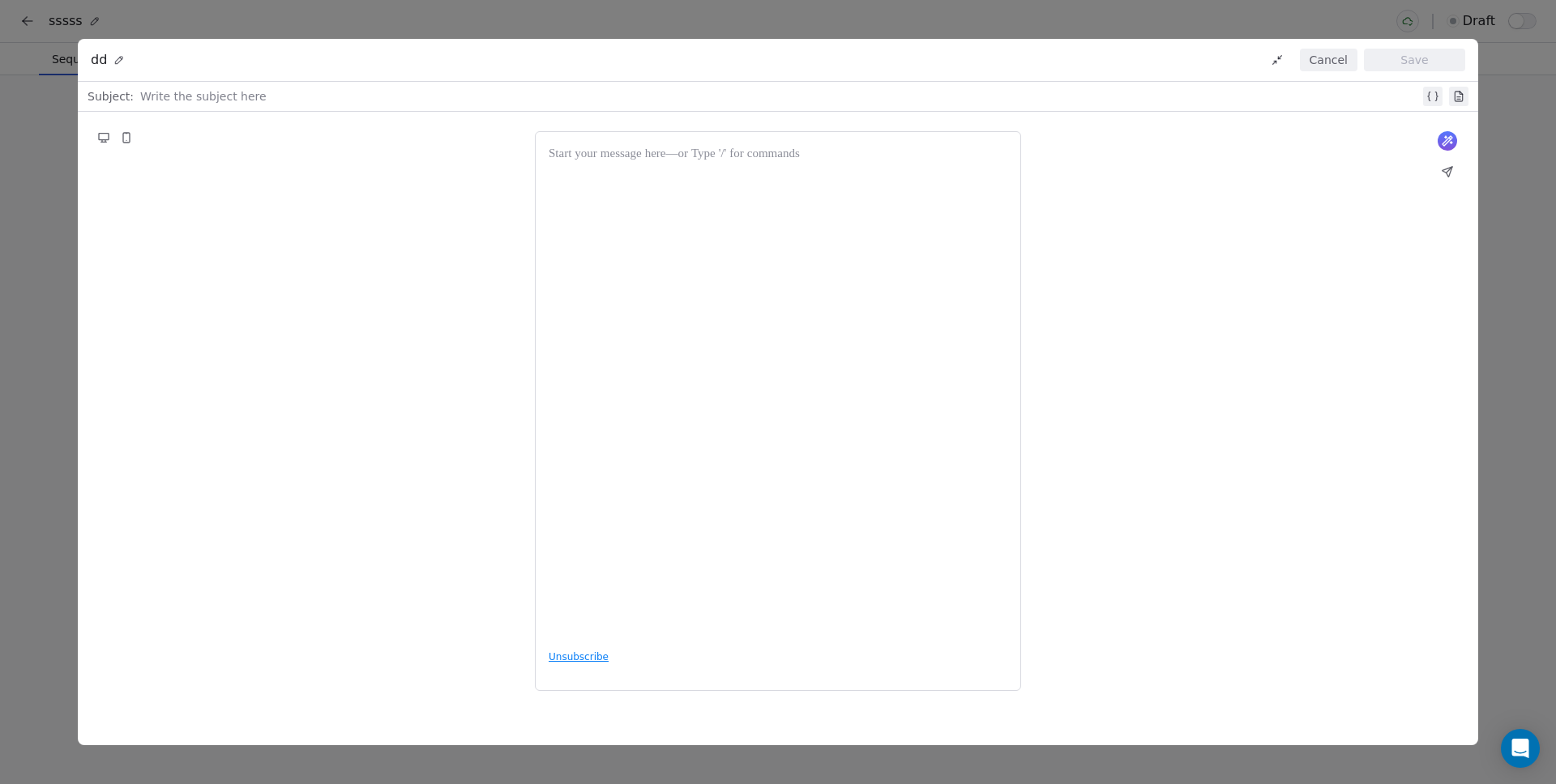
click at [307, 99] on div at bounding box center [780, 96] width 1279 height 19
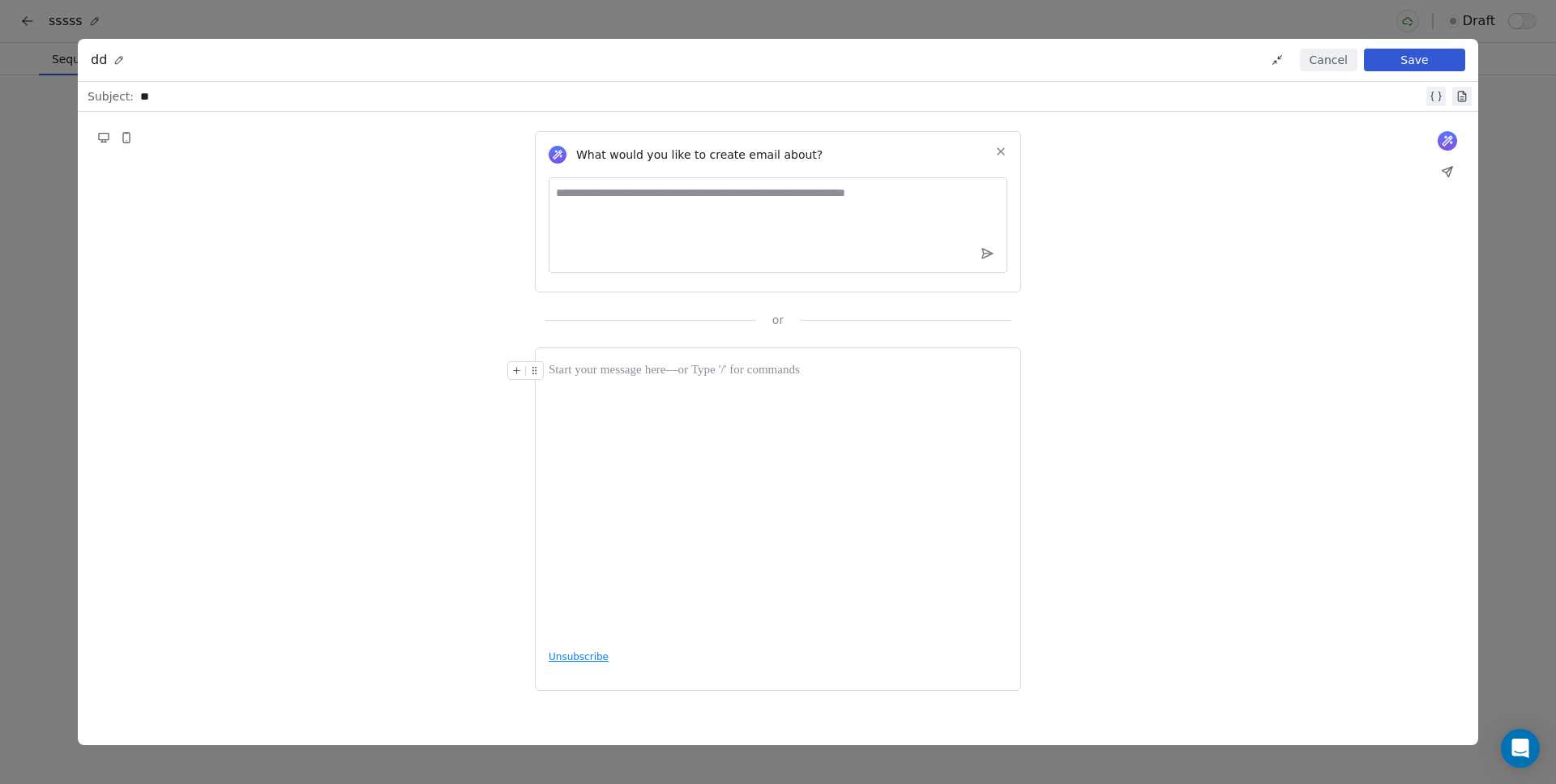
click at [675, 407] on div at bounding box center [778, 498] width 459 height 275
click at [1422, 63] on button "Save" at bounding box center [1415, 60] width 101 height 22
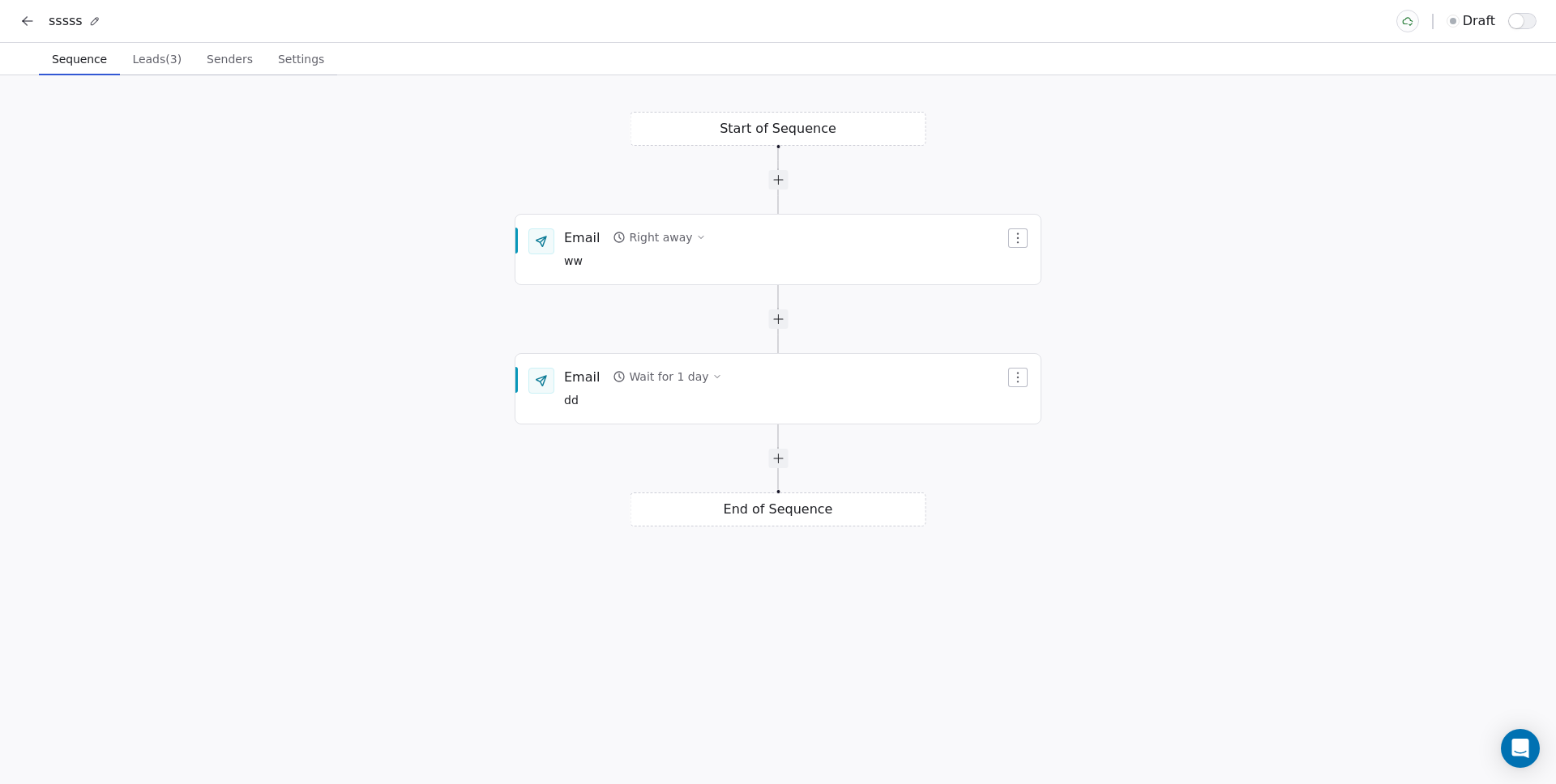
click at [216, 53] on span "Senders" at bounding box center [229, 59] width 59 height 22
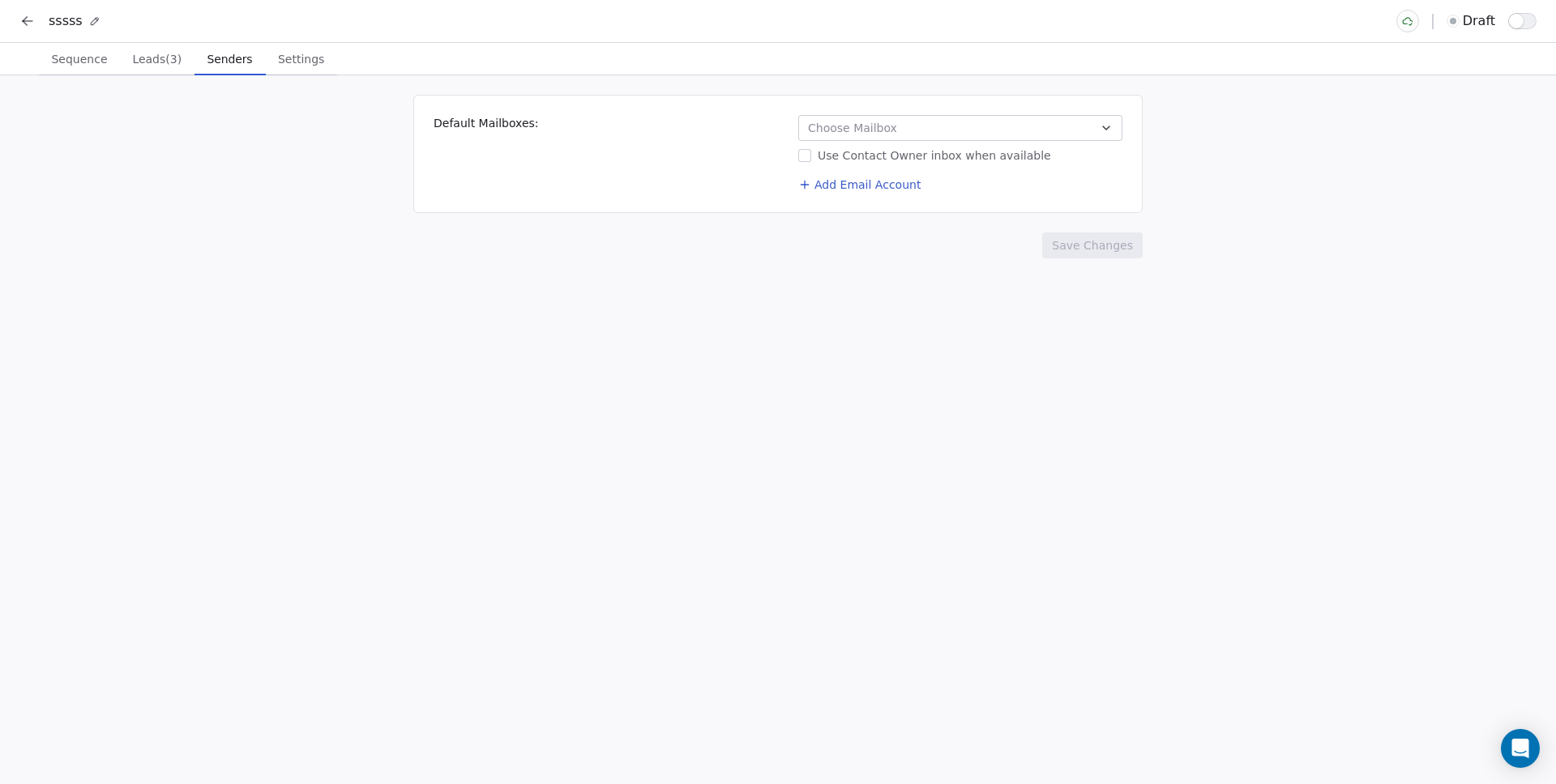
click at [975, 128] on button "Choose Mailbox" at bounding box center [960, 128] width 324 height 26
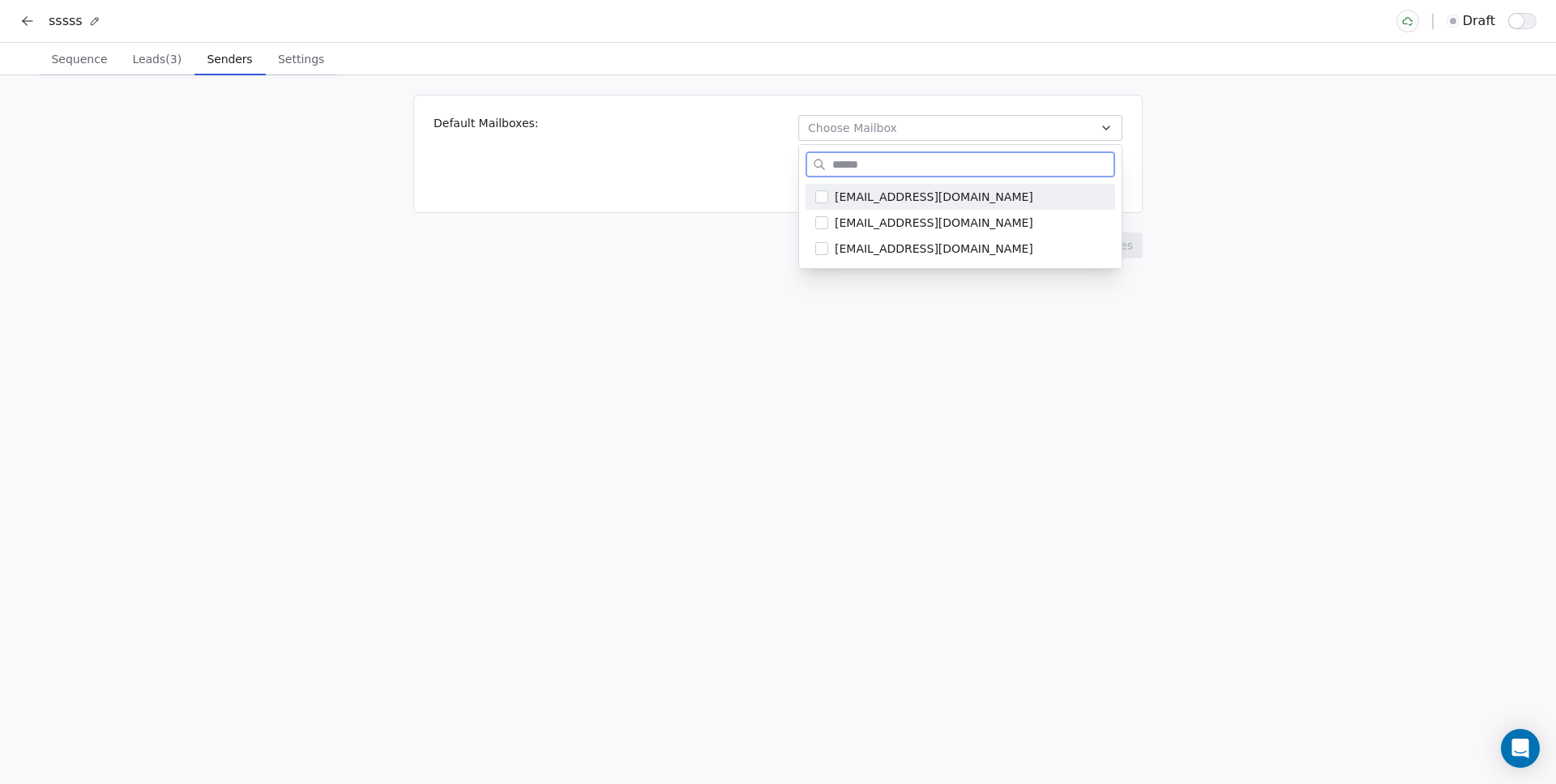
click at [917, 202] on span "[EMAIL_ADDRESS][DOMAIN_NAME]" at bounding box center [970, 197] width 271 height 17
click at [900, 217] on span "[EMAIL_ADDRESS][DOMAIN_NAME]" at bounding box center [970, 223] width 271 height 17
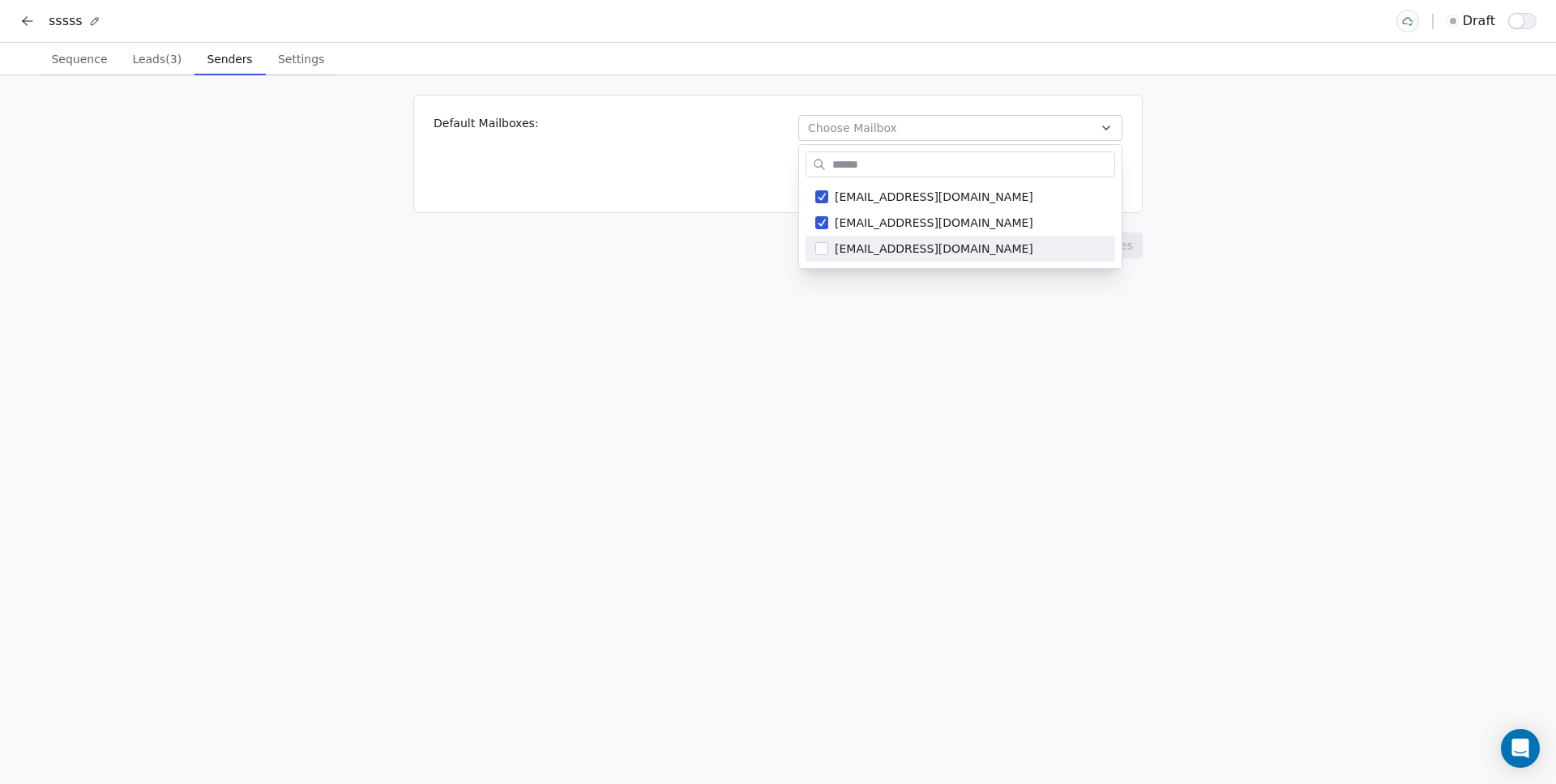
click at [606, 303] on html "sssss draft Sequence Sequence Leads (3) Leads (3) Senders Senders Settings Sett…" at bounding box center [778, 392] width 1556 height 784
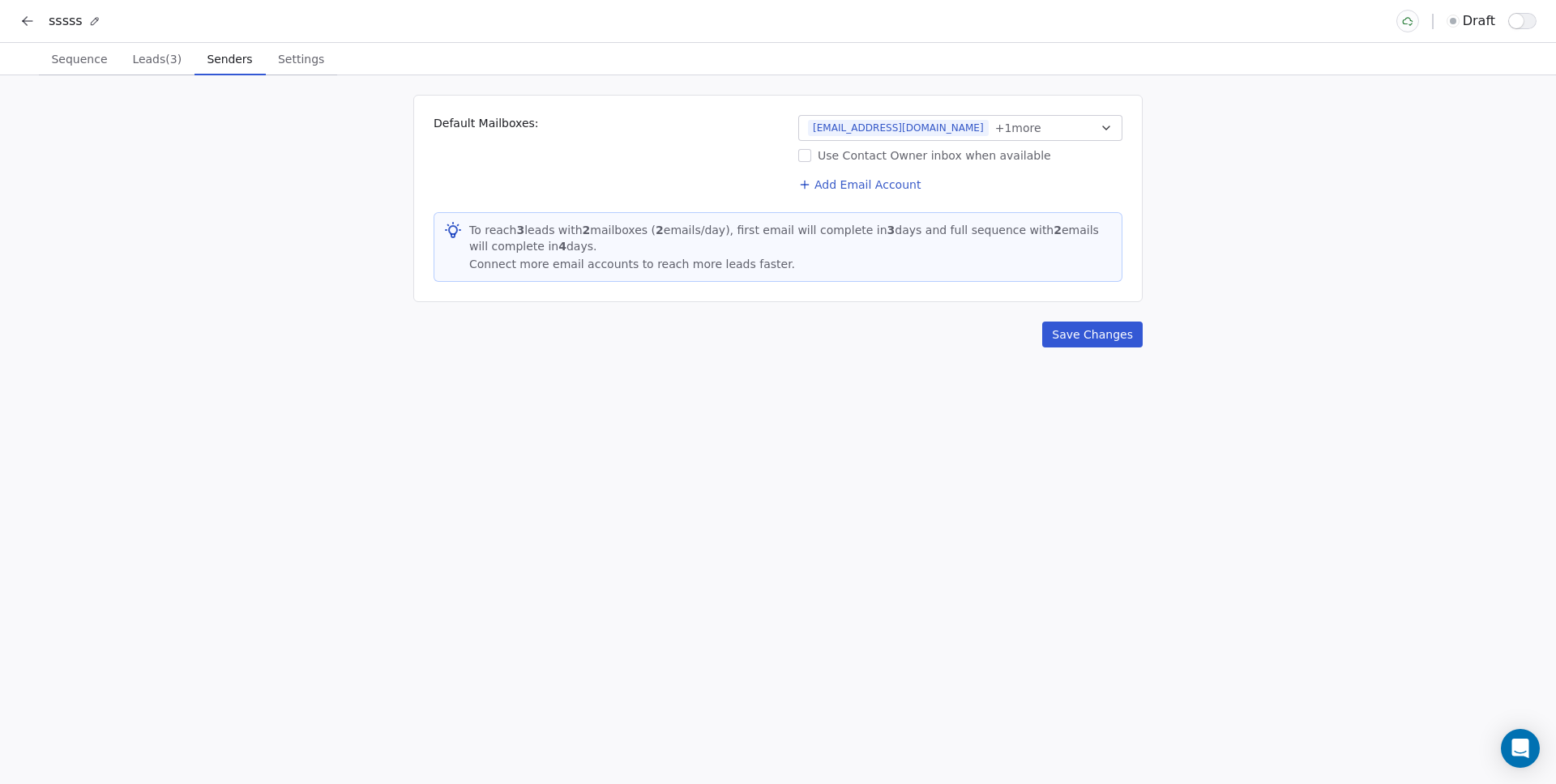
click at [1068, 331] on button "Save Changes" at bounding box center [1092, 334] width 101 height 26
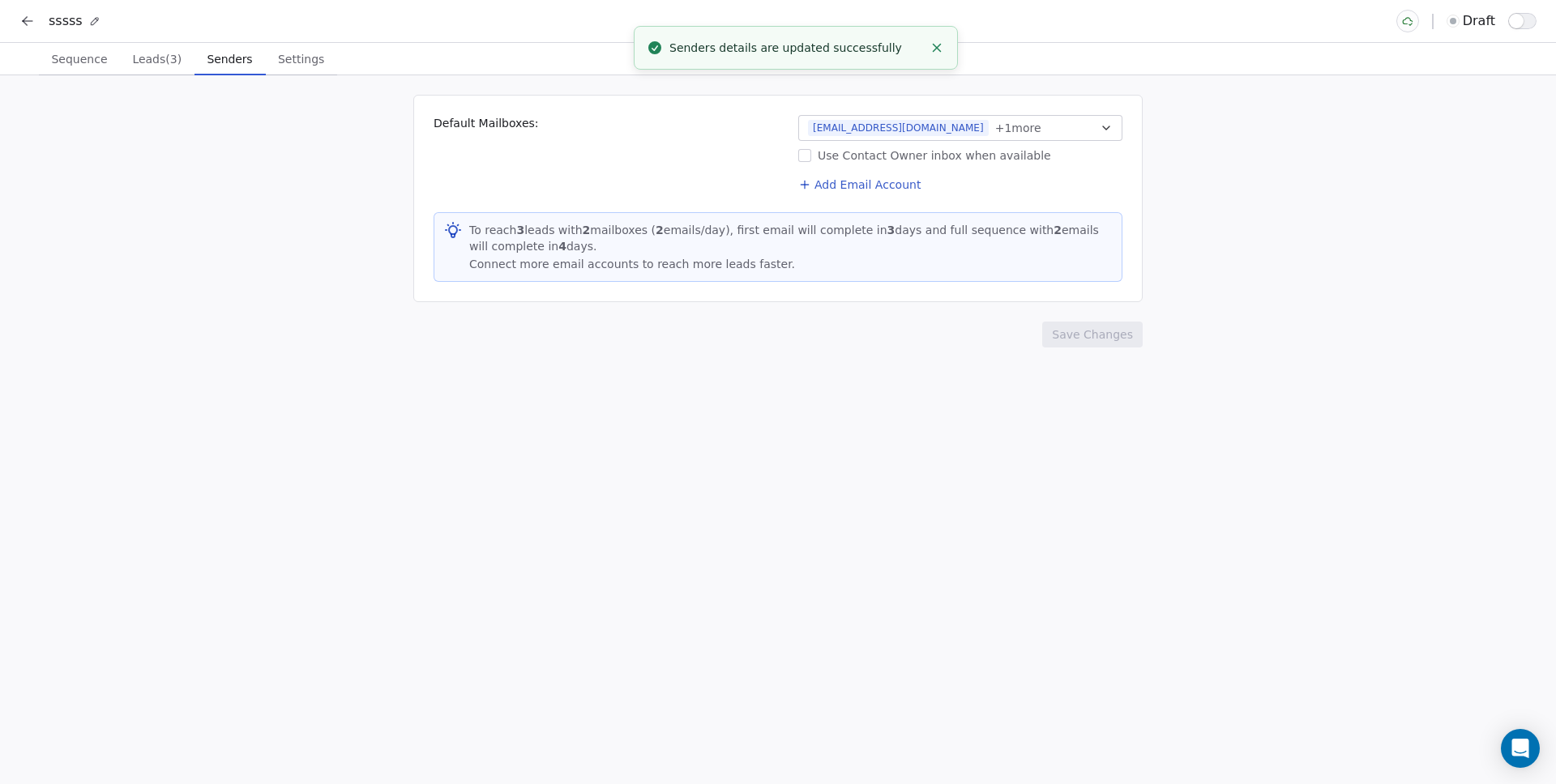
click at [281, 66] on span "Settings" at bounding box center [301, 59] width 59 height 22
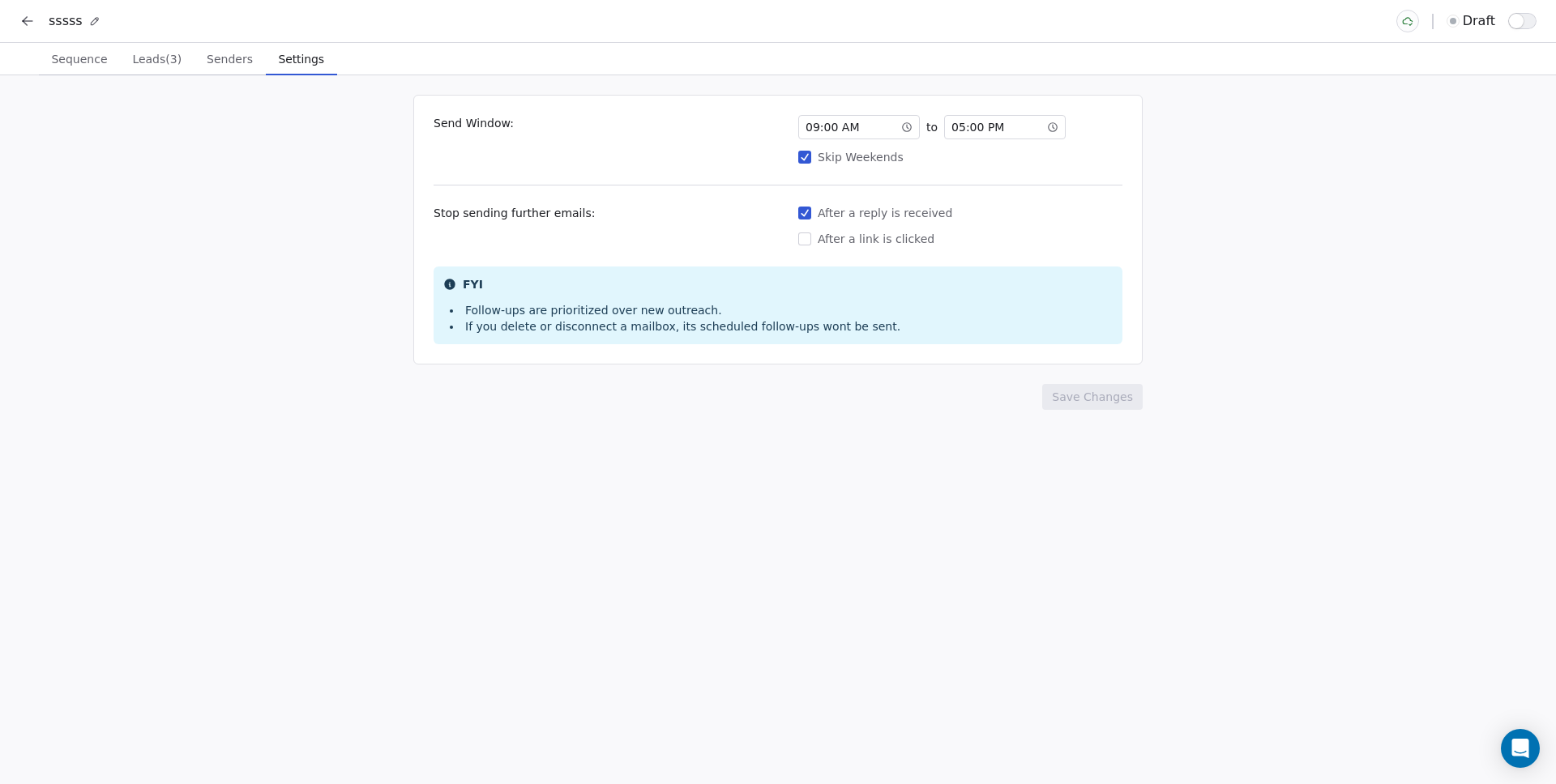
click at [1008, 120] on div "05 : 00 PM" at bounding box center [1004, 127] width 121 height 24
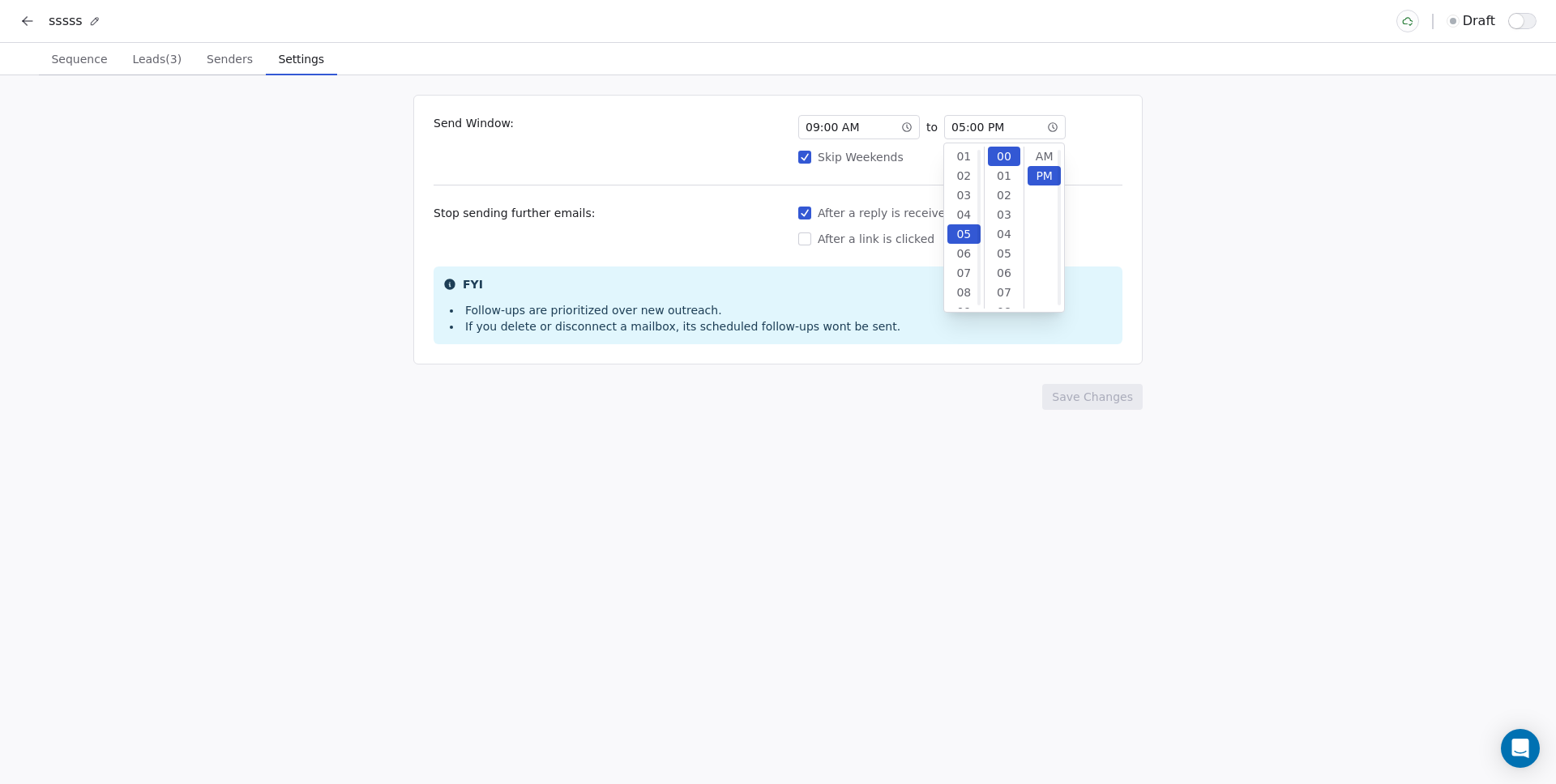
scroll to position [19, 0]
click at [961, 217] on div "12" at bounding box center [964, 219] width 33 height 19
click at [595, 164] on div "Send Window: 09 : 00 AM to 12 : 00 PM Skip Weekends" at bounding box center [778, 140] width 689 height 50
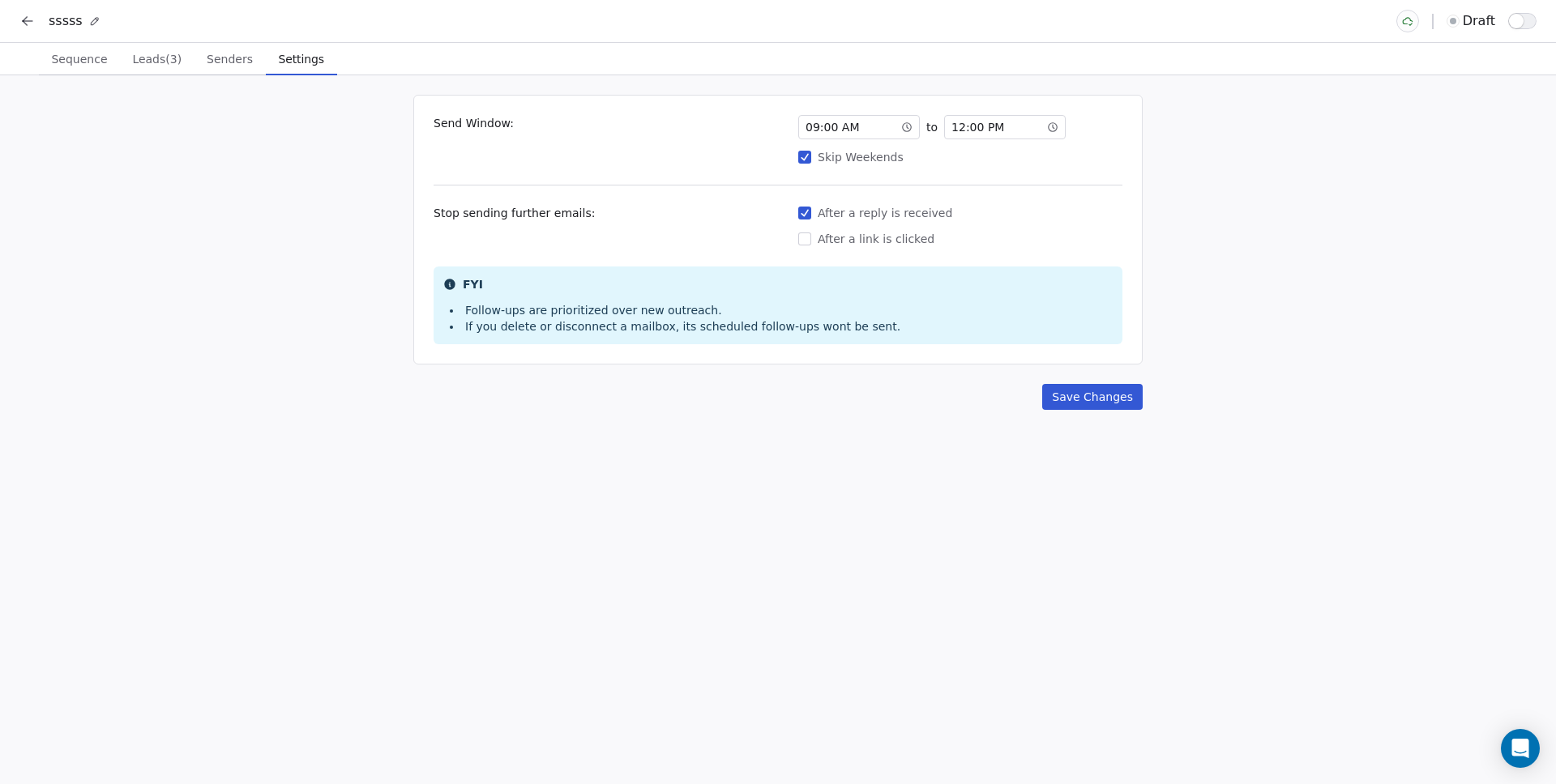
click at [1077, 401] on button "Save Changes" at bounding box center [1092, 396] width 101 height 26
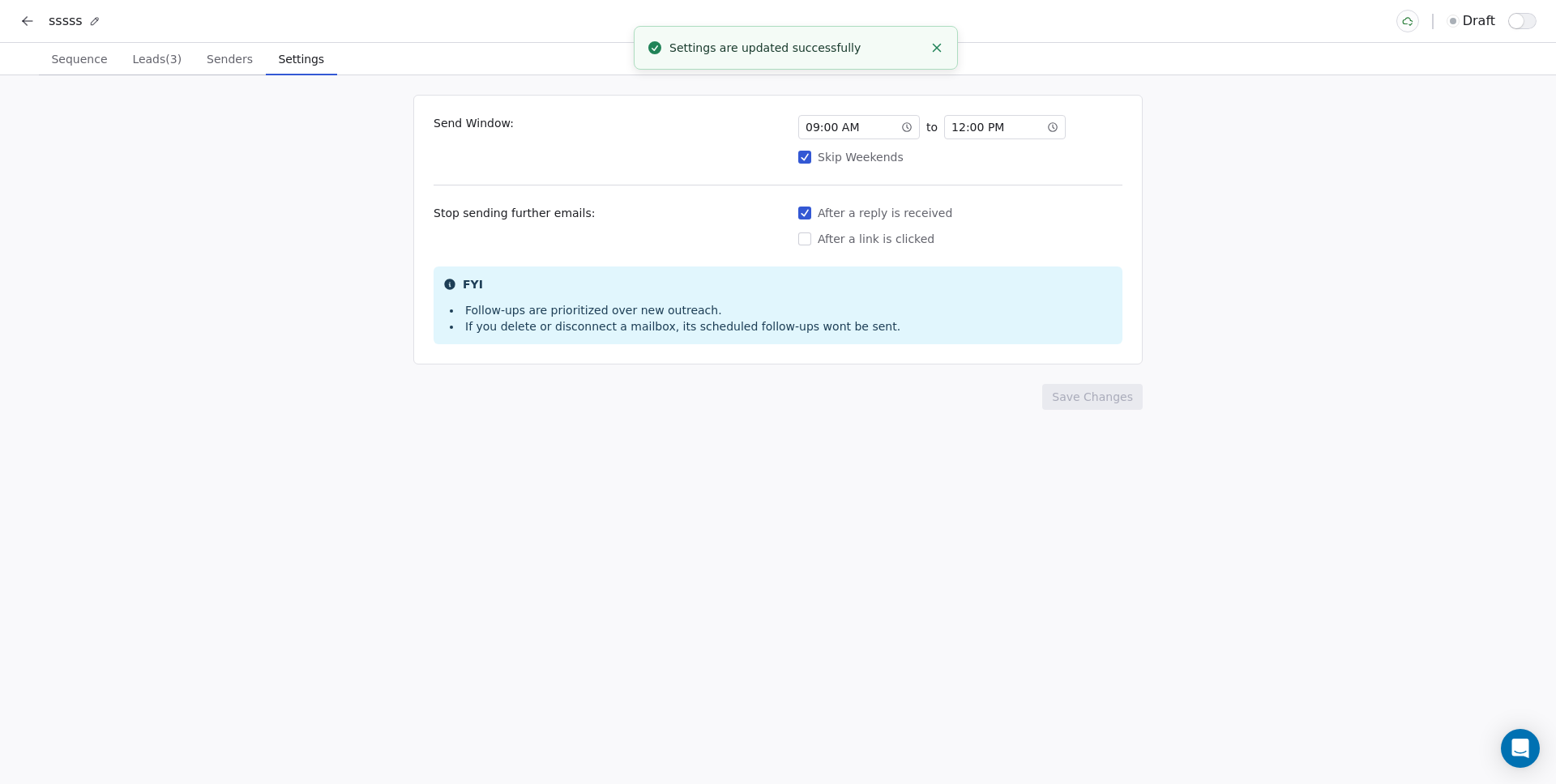
click at [1514, 25] on span "button" at bounding box center [1516, 22] width 15 height 15
type button "on"
